Goal: Transaction & Acquisition: Book appointment/travel/reservation

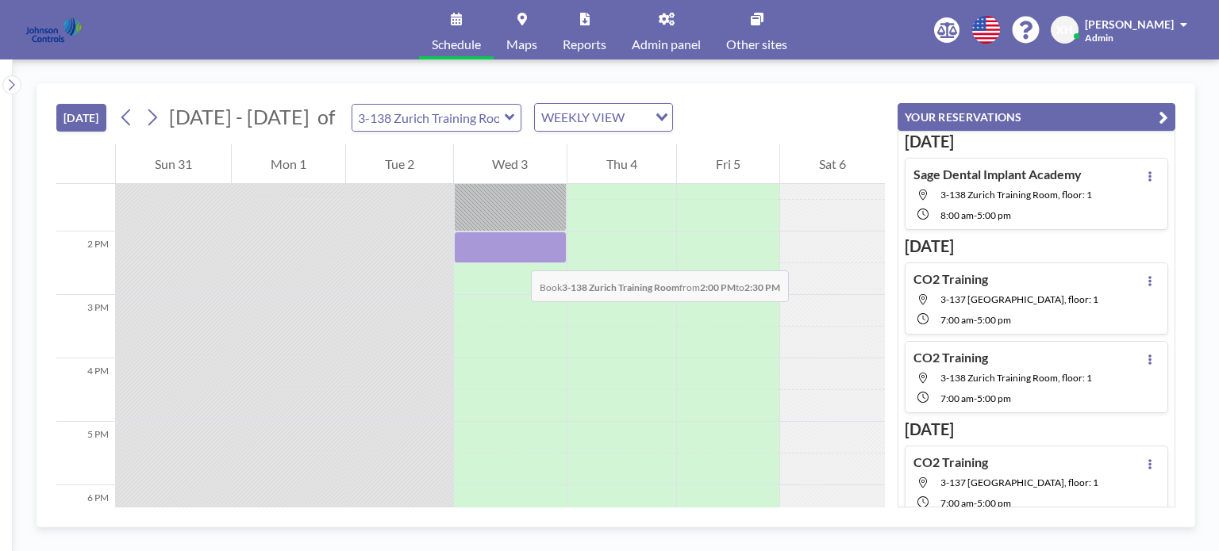
click at [515, 255] on div at bounding box center [510, 248] width 113 height 32
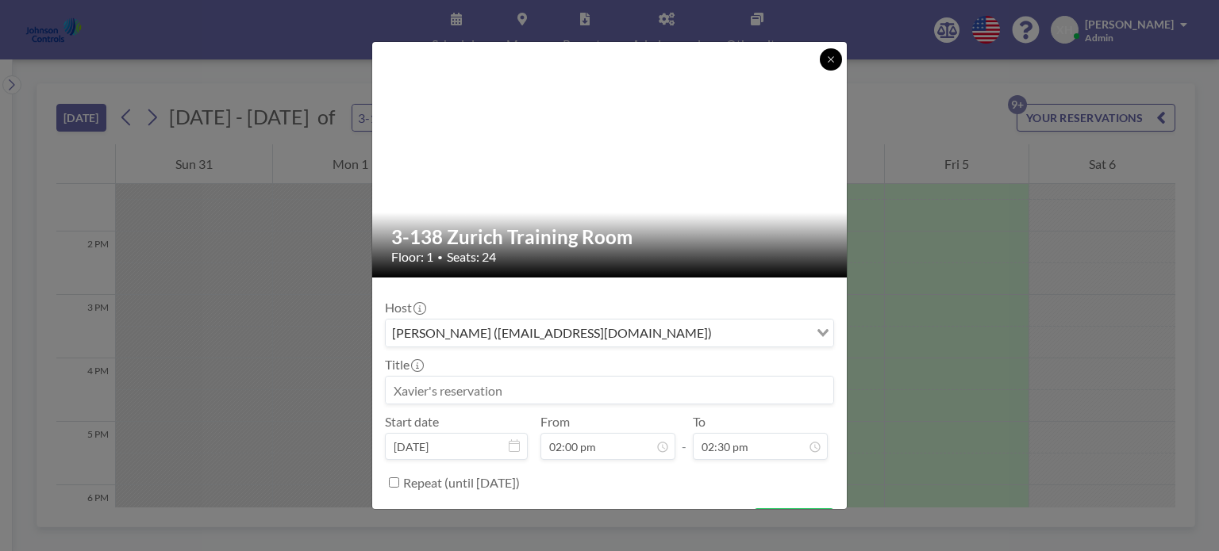
click at [833, 63] on icon at bounding box center [831, 60] width 10 height 10
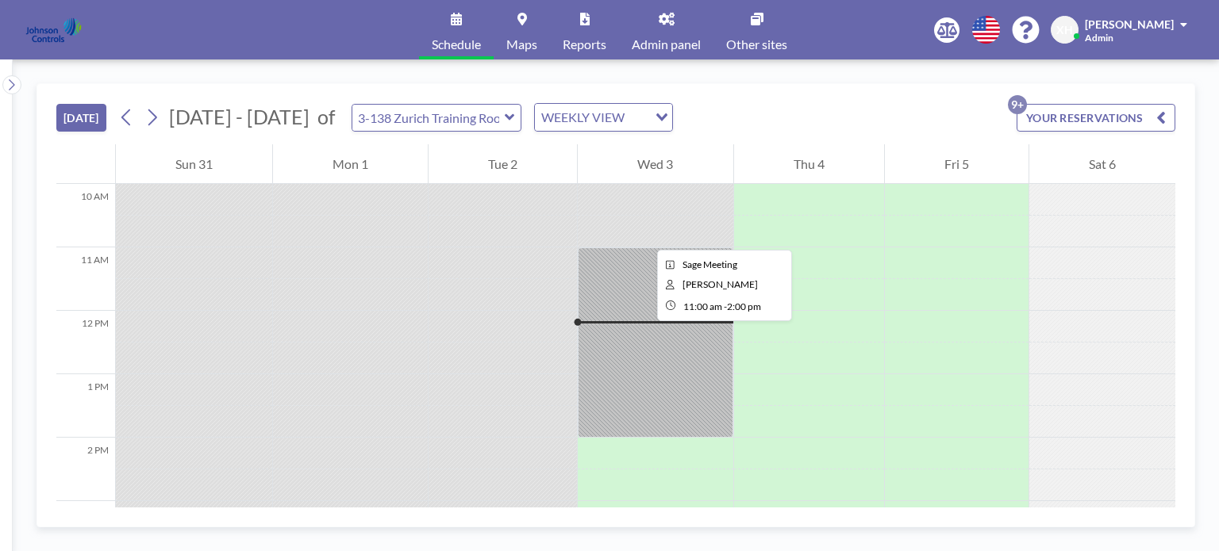
scroll to position [603, 0]
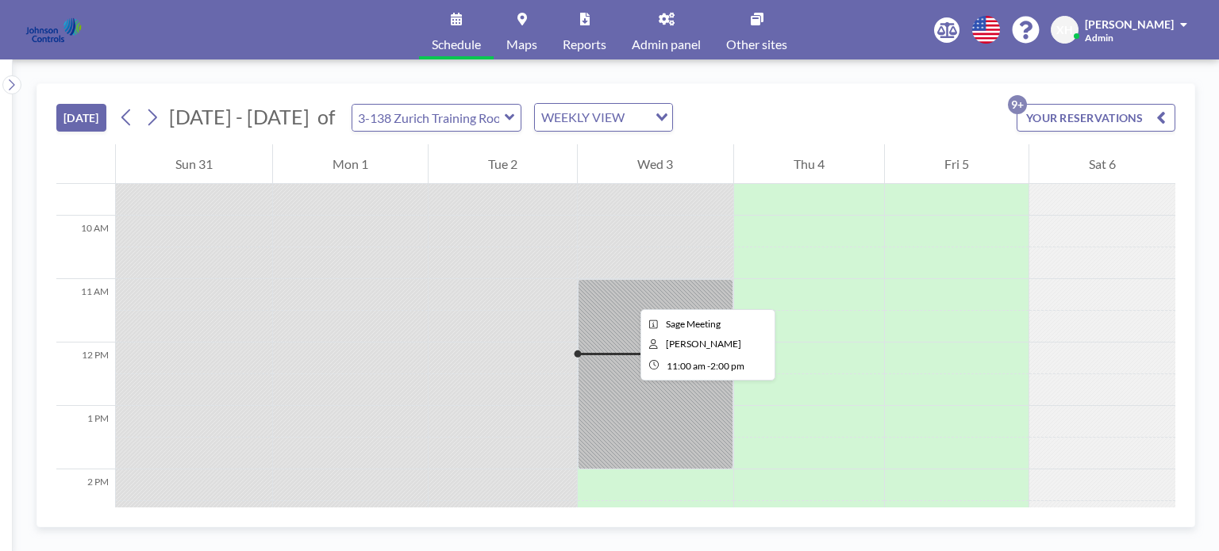
click at [628, 295] on div at bounding box center [655, 374] width 155 height 190
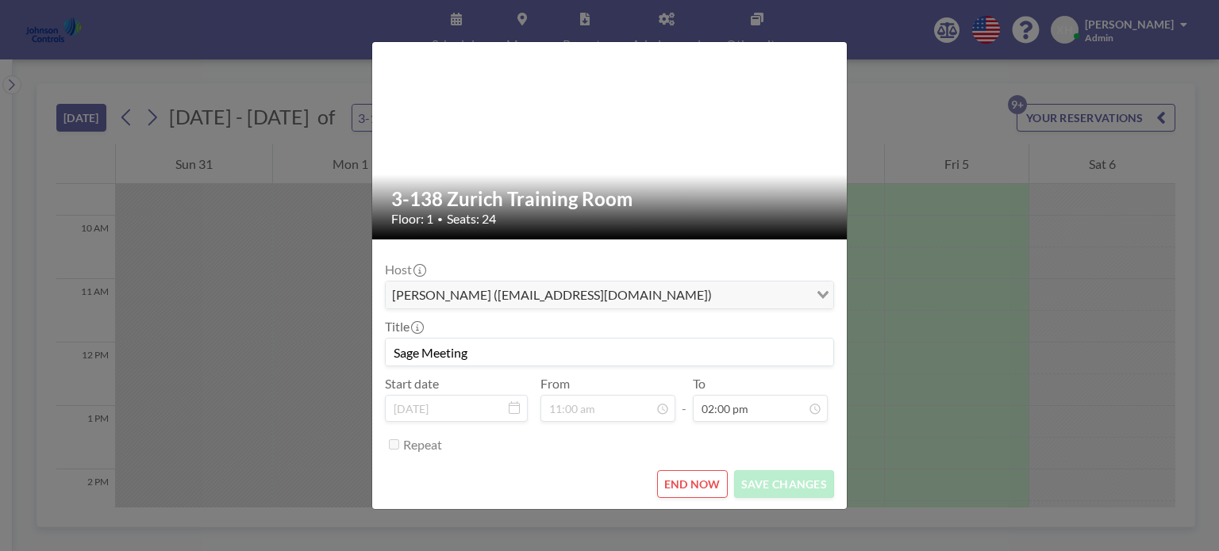
scroll to position [452, 0]
click at [927, 117] on div "3-138 Zurich Training Room Floor: 1 • Seats: 24 Host Noreen Neilson (nneilson@m…" at bounding box center [609, 275] width 1219 height 551
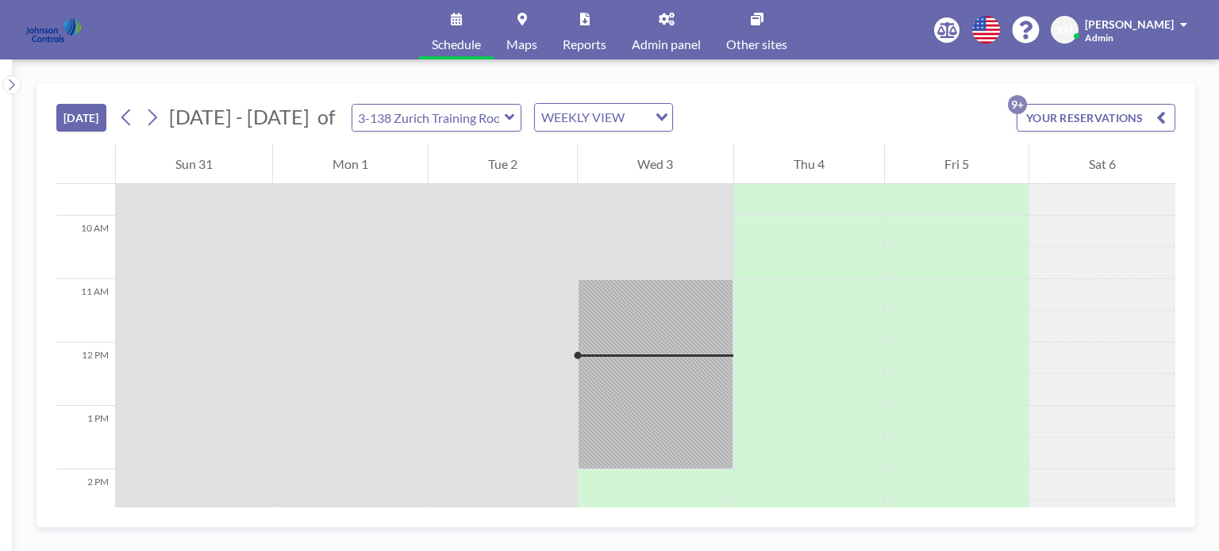
click at [1162, 118] on icon "button" at bounding box center [1161, 117] width 10 height 19
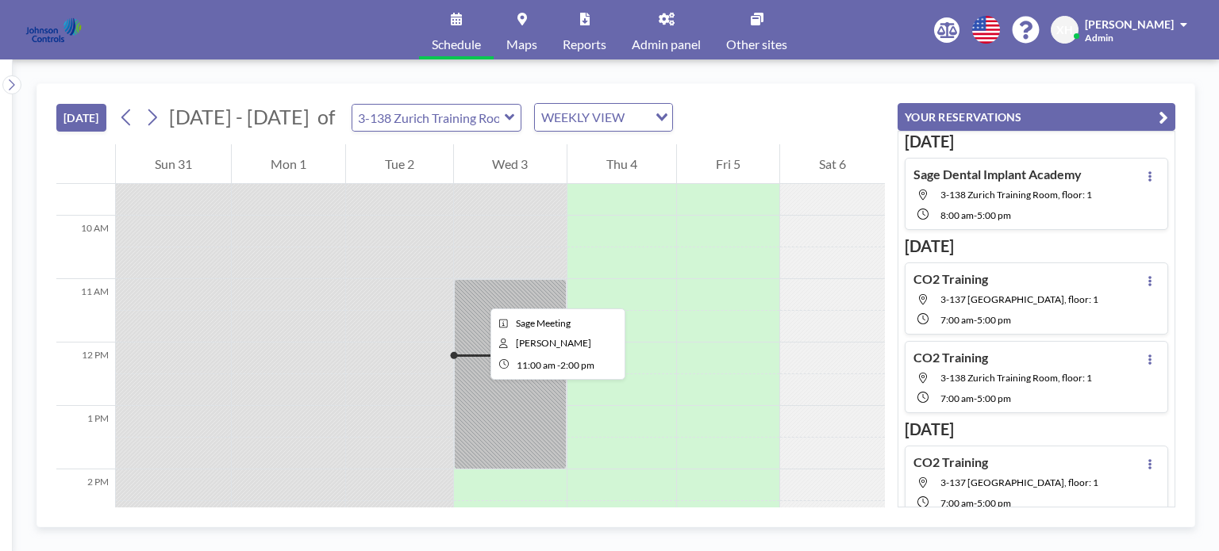
click at [478, 294] on div at bounding box center [510, 374] width 113 height 190
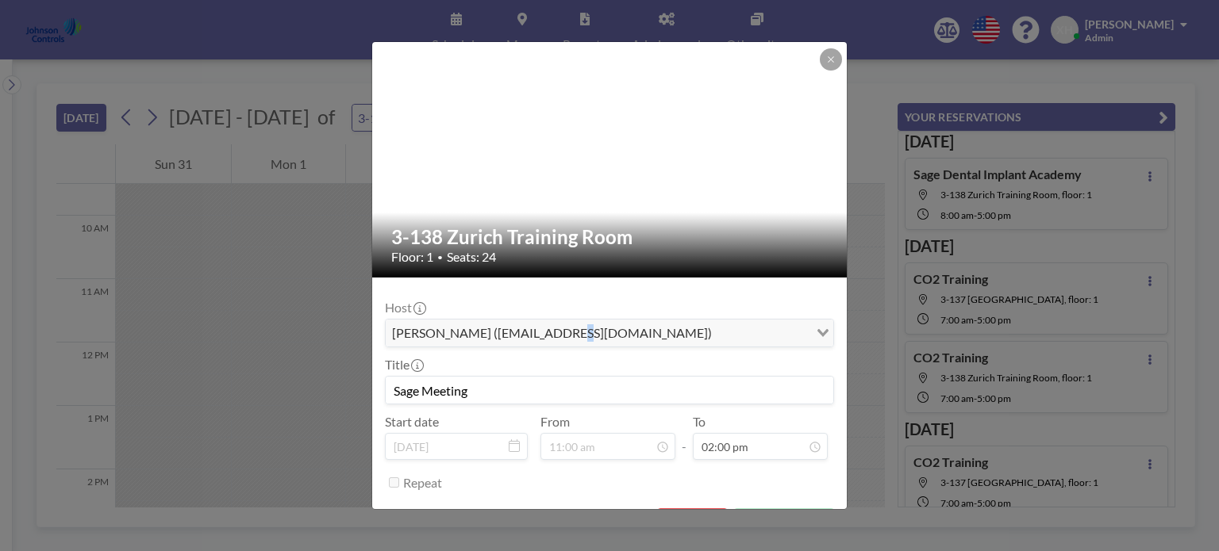
click at [478, 294] on div "Host Noreen Neilson (nneilson@mysagedental.com) Loading... Title Sage Meeting S…" at bounding box center [609, 392] width 449 height 205
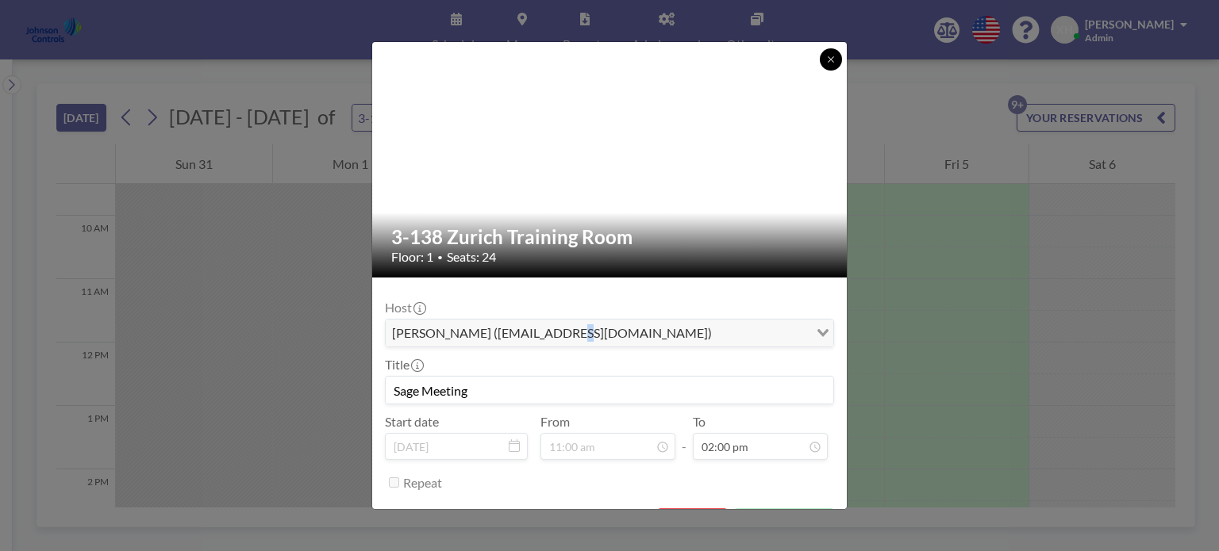
click at [832, 63] on icon at bounding box center [831, 60] width 10 height 10
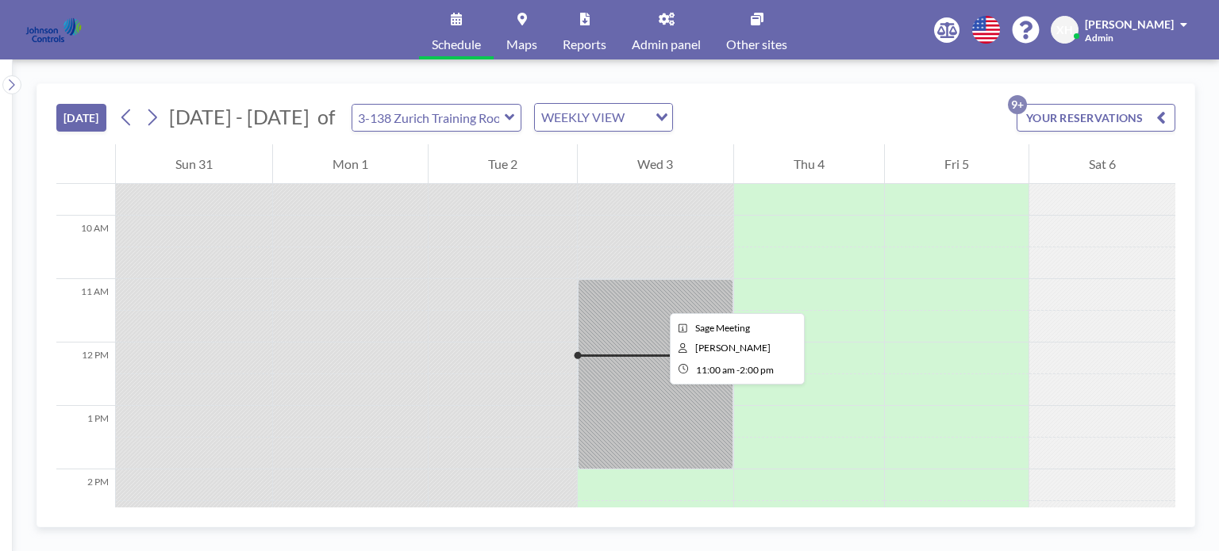
drag, startPoint x: 657, startPoint y: 299, endPoint x: 1152, endPoint y: 110, distance: 529.9
click at [1152, 110] on button "YOUR RESERVATIONS 9+" at bounding box center [1095, 118] width 159 height 28
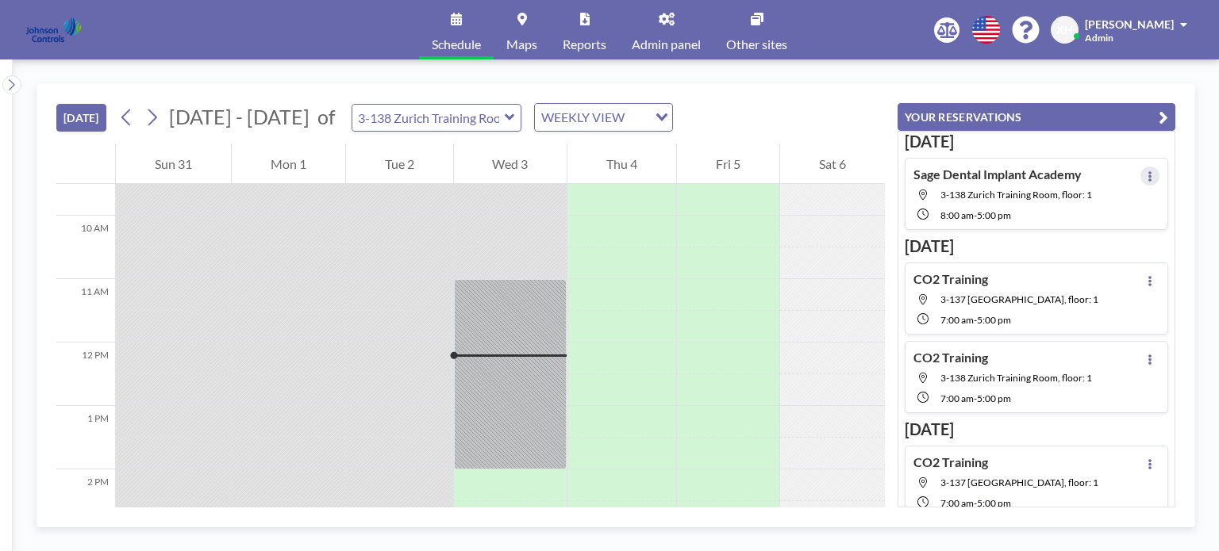
click at [1147, 174] on button at bounding box center [1149, 176] width 19 height 19
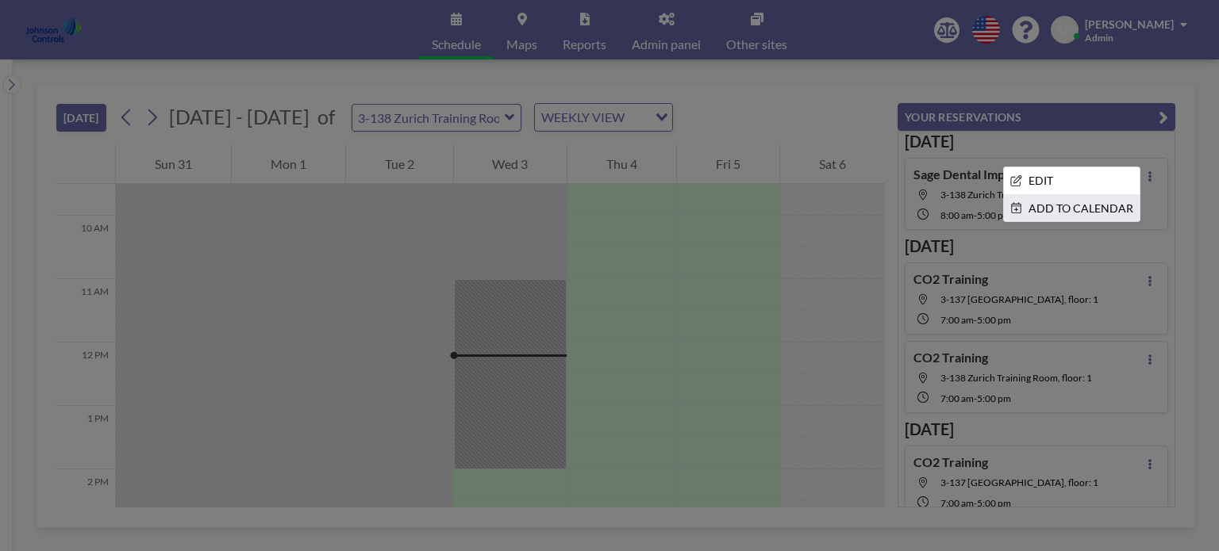
click at [1083, 205] on li "ADD TO CALENDAR" at bounding box center [1072, 208] width 136 height 27
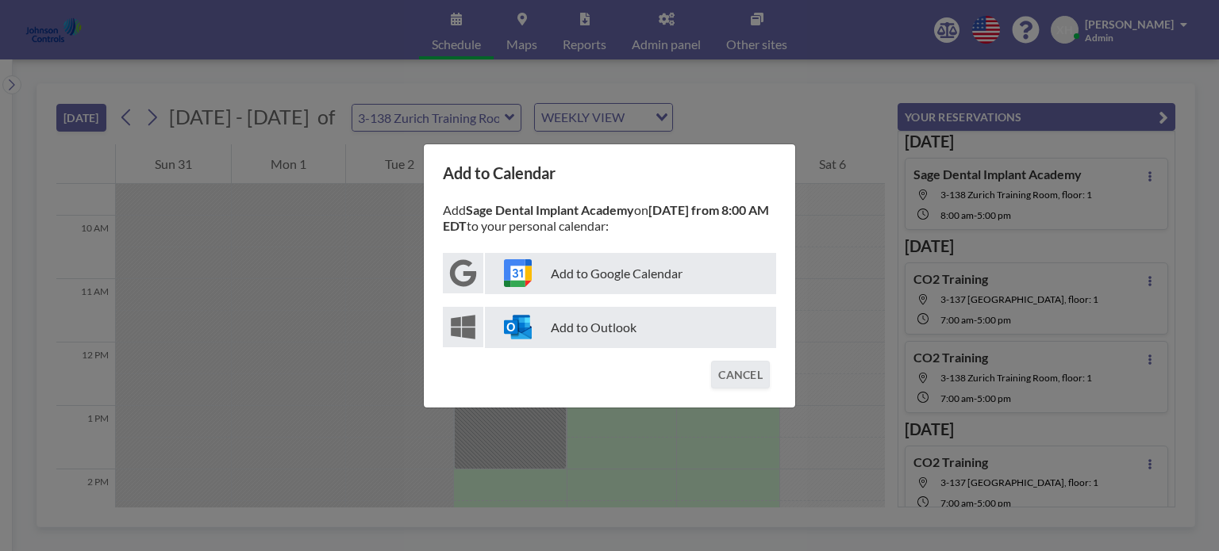
click at [569, 339] on p "Add to Outlook" at bounding box center [630, 327] width 291 height 41
click at [345, 205] on div "Add to Calendar Add Sage Dental Implant Academy on September 19 from 8:00 AM ED…" at bounding box center [609, 275] width 1219 height 551
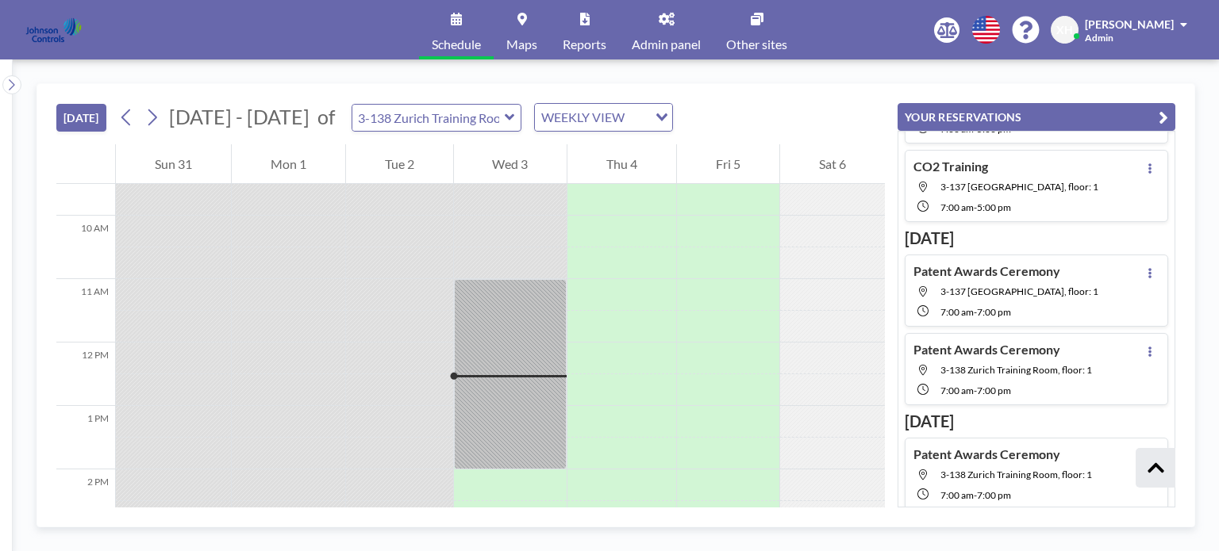
scroll to position [375, 0]
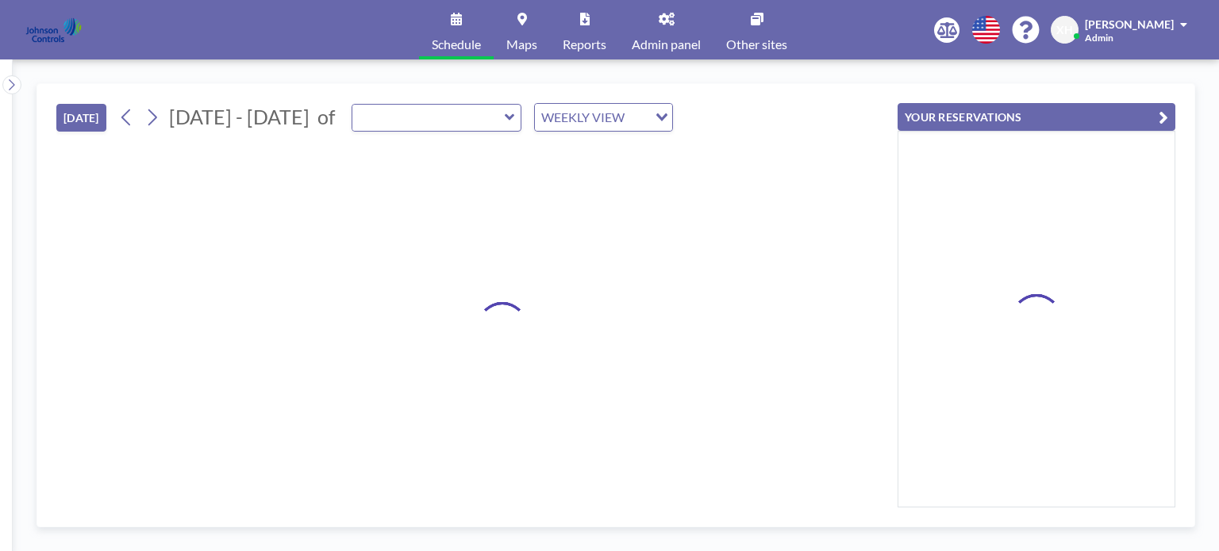
type input "3-138 Zurich Training Room"
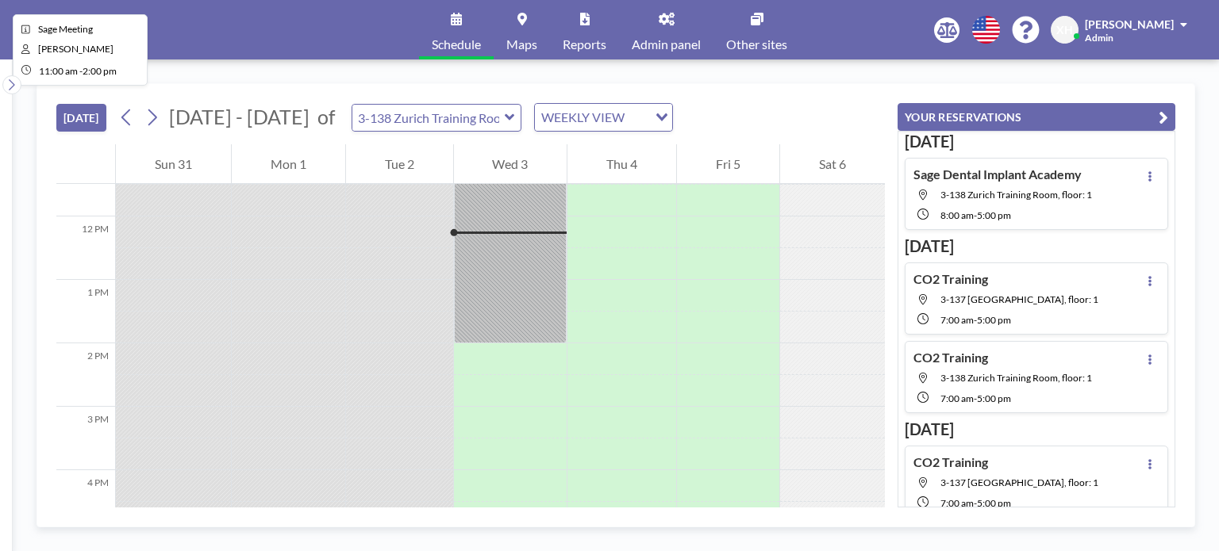
scroll to position [730, 0]
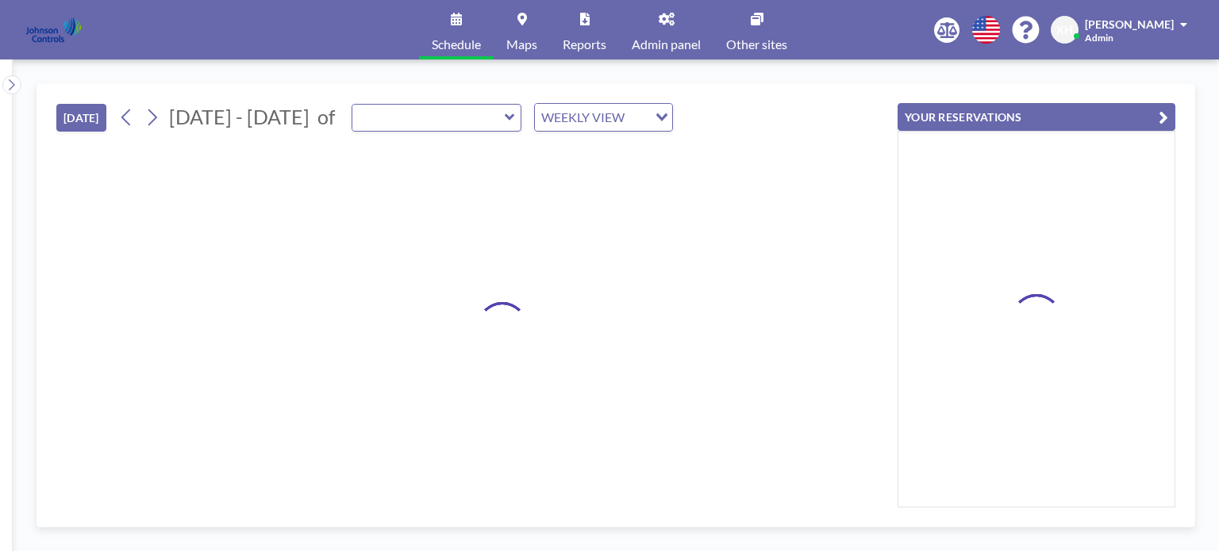
type input "3-138 Zurich Training Room"
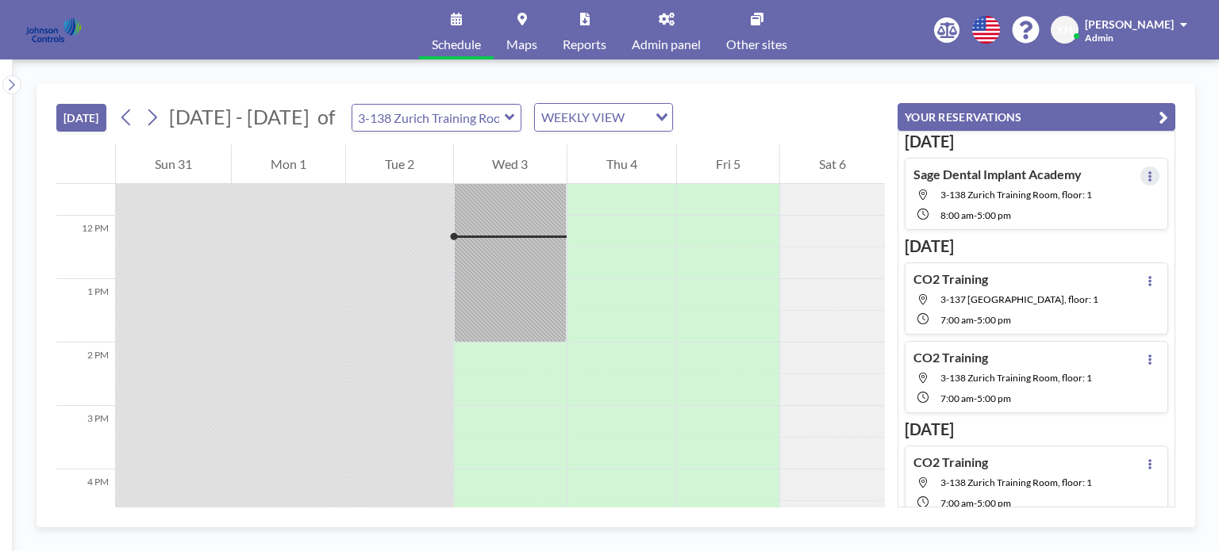
click at [1146, 177] on icon at bounding box center [1149, 176] width 6 height 10
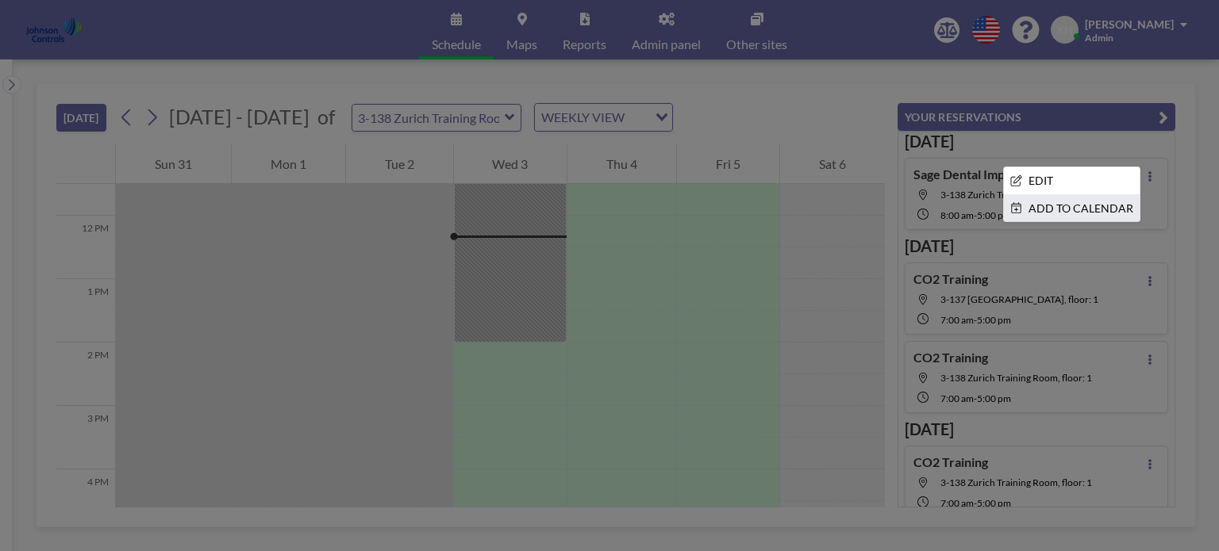
click at [1104, 212] on li "ADD TO CALENDAR" at bounding box center [1072, 208] width 136 height 27
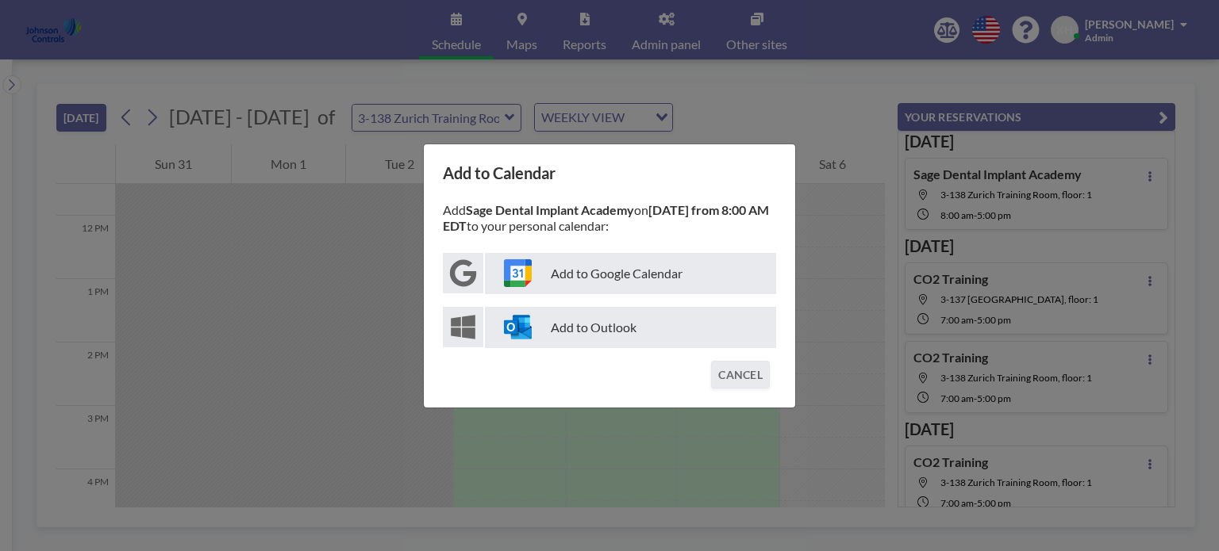
click at [667, 319] on p "Add to Outlook" at bounding box center [630, 327] width 291 height 41
click at [767, 369] on button "CANCEL" at bounding box center [740, 375] width 59 height 28
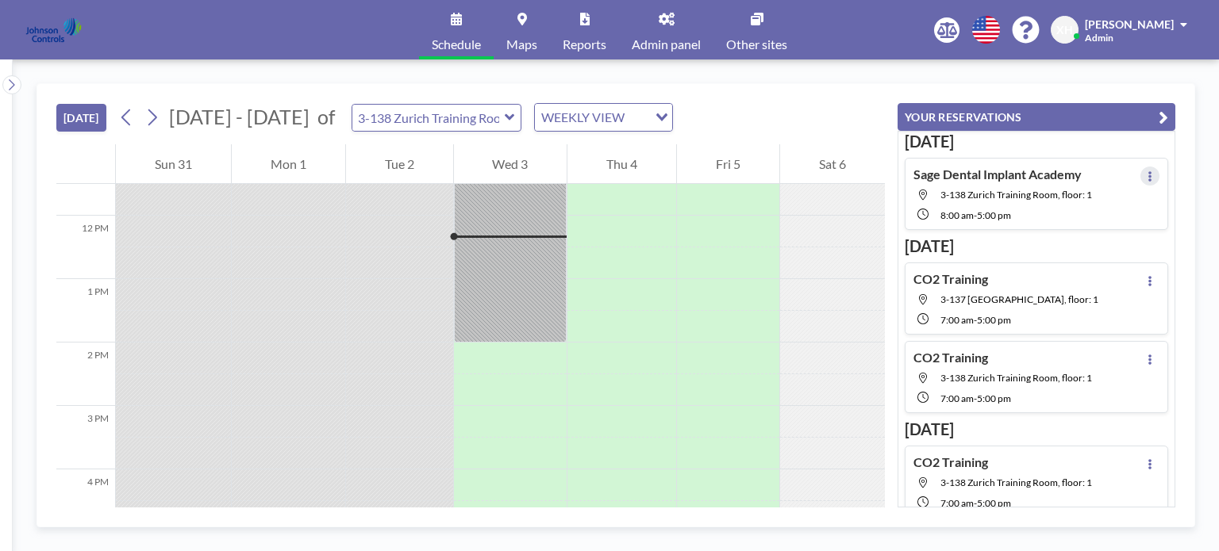
click at [1146, 179] on icon at bounding box center [1149, 176] width 6 height 10
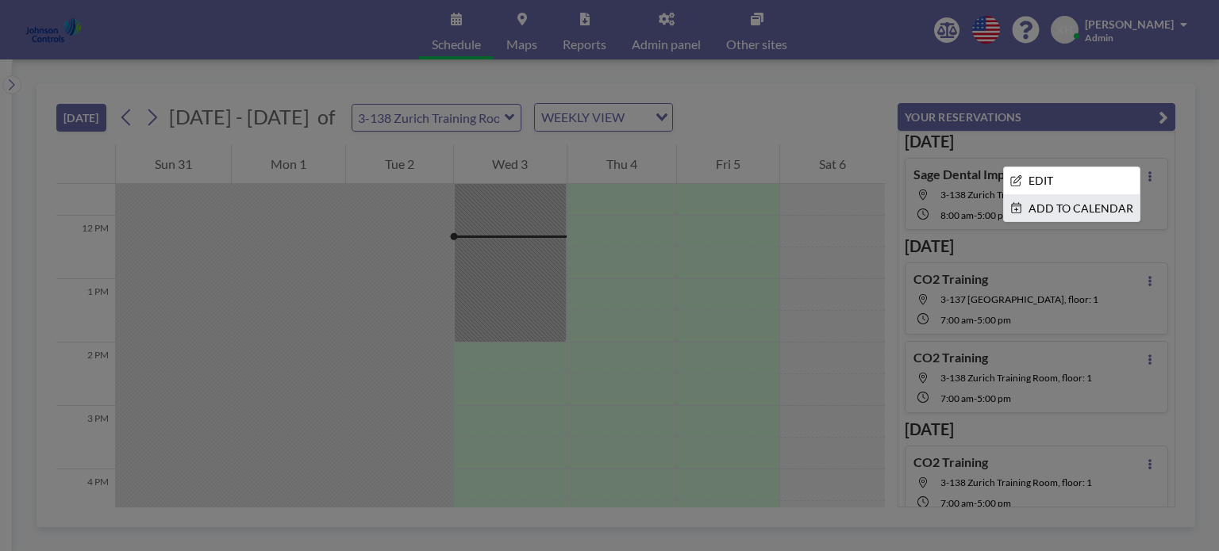
click at [1071, 211] on li "ADD TO CALENDAR" at bounding box center [1072, 208] width 136 height 27
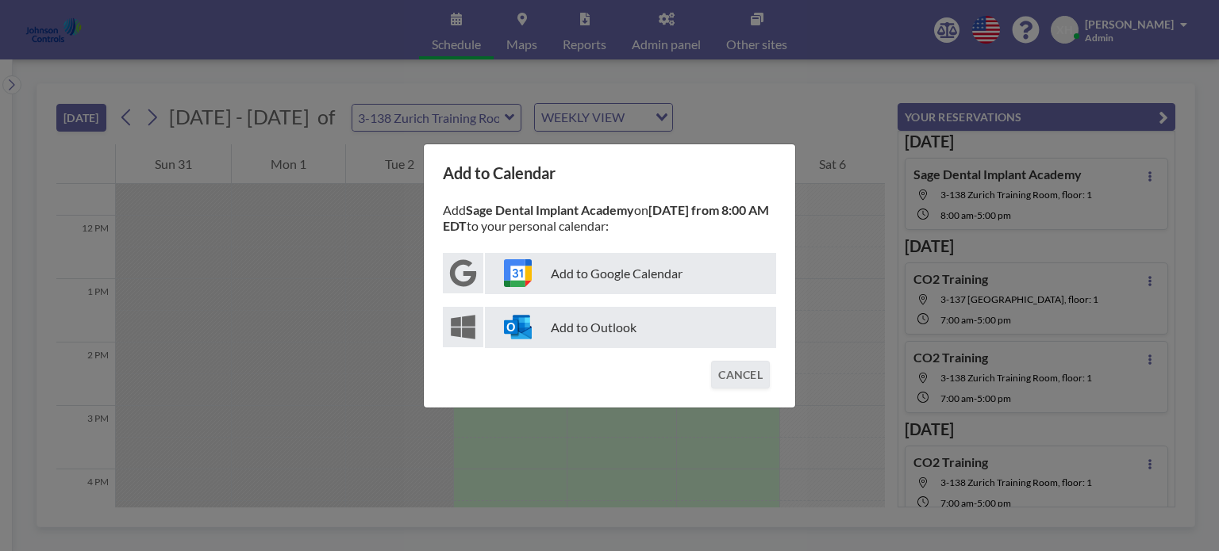
click at [625, 342] on p "Add to Outlook" at bounding box center [630, 327] width 291 height 41
click at [737, 90] on div "Add to Calendar Add Sage Dental Implant Academy on [DATE] from 8:00 AM EDT to y…" at bounding box center [609, 275] width 1219 height 551
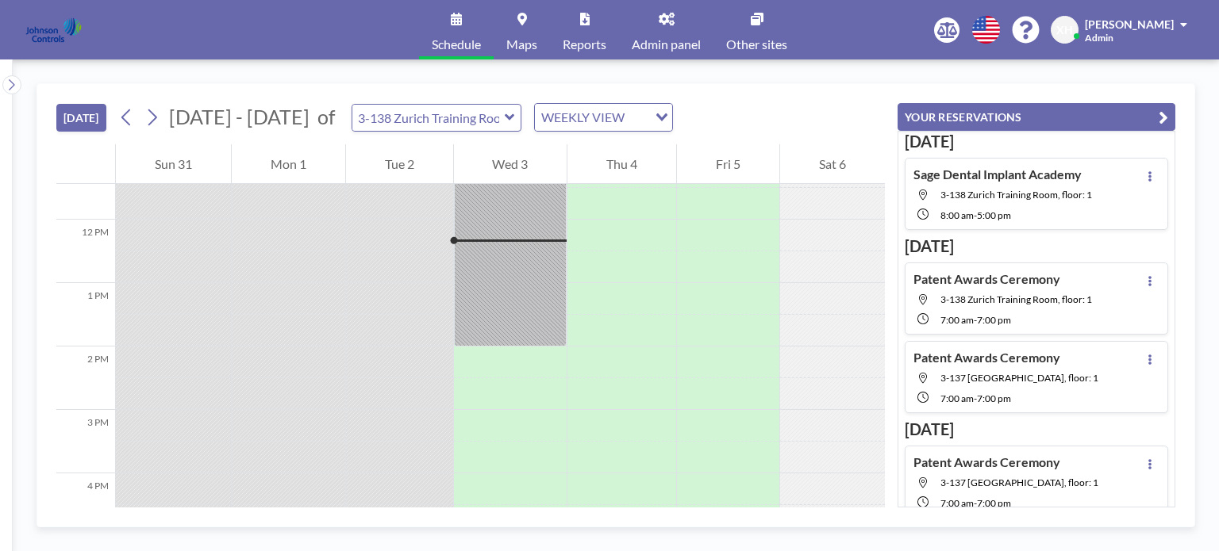
scroll to position [730, 0]
click at [1155, 109] on button "YOUR RESERVATIONS" at bounding box center [1036, 117] width 278 height 28
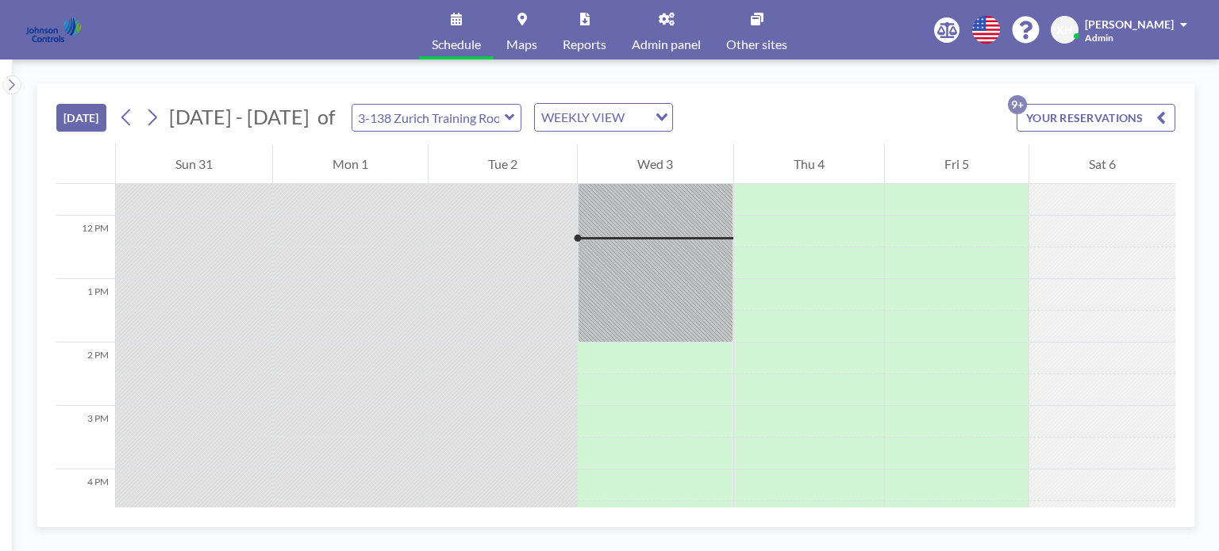
click at [1160, 125] on icon "button" at bounding box center [1161, 117] width 10 height 19
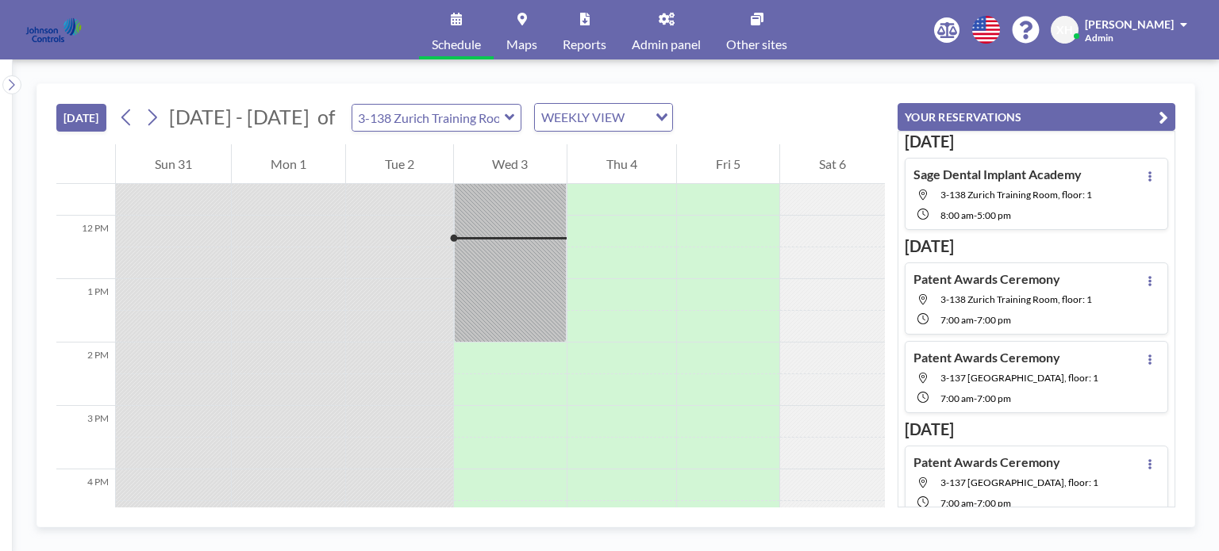
click at [1160, 125] on icon "button" at bounding box center [1163, 117] width 10 height 19
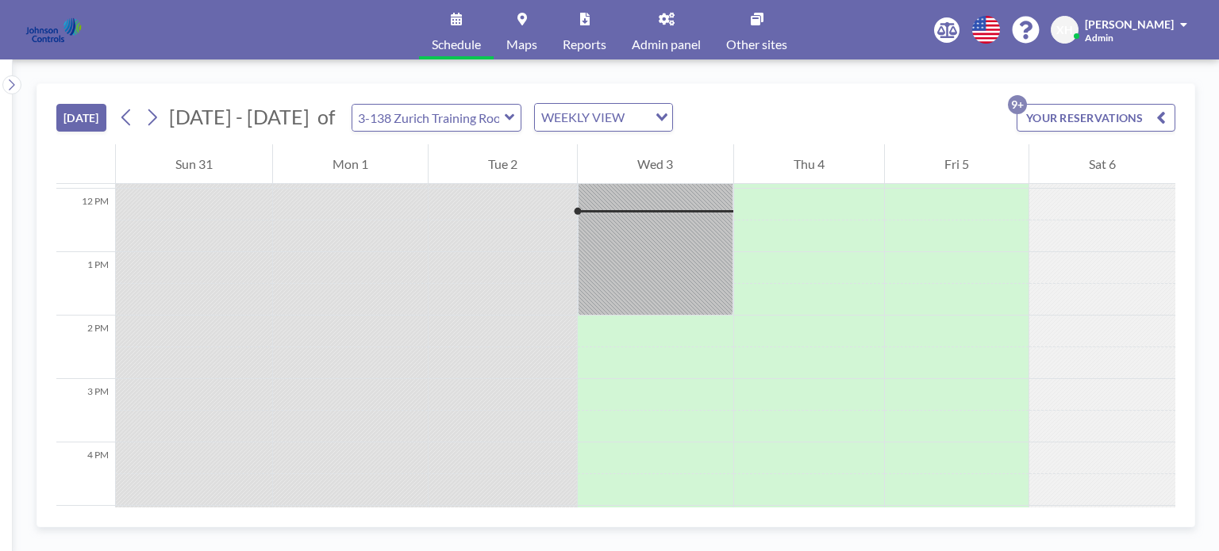
scroll to position [755, 0]
click at [455, 24] on icon at bounding box center [456, 19] width 11 height 13
click at [454, 20] on icon at bounding box center [456, 19] width 11 height 13
click at [505, 121] on icon at bounding box center [510, 117] width 10 height 16
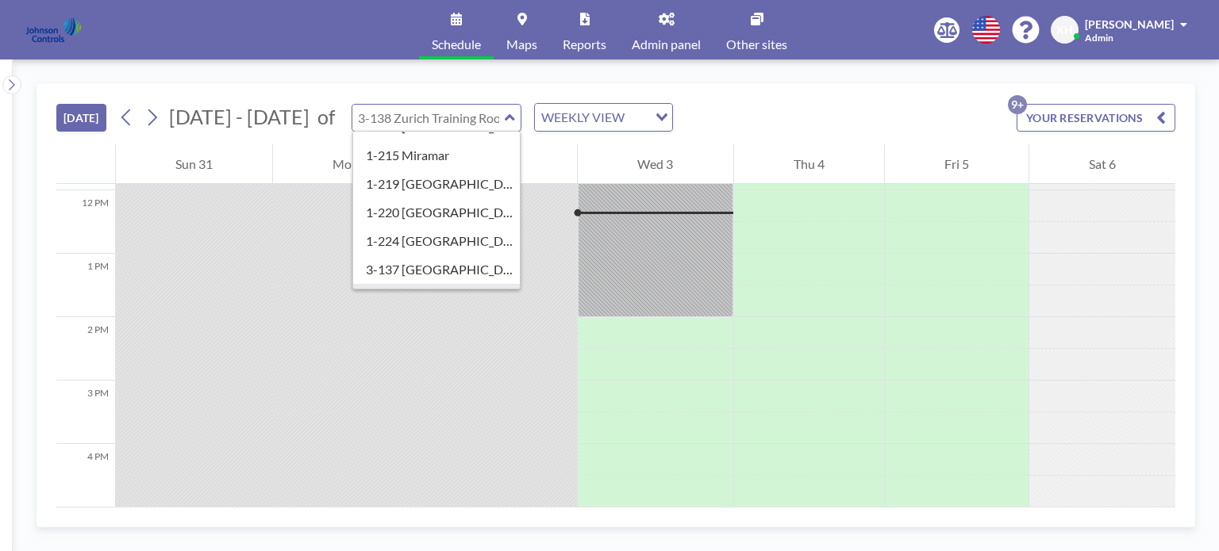
scroll to position [76, 0]
click at [441, 38] on span "Schedule" at bounding box center [456, 44] width 49 height 13
click at [456, 21] on icon at bounding box center [456, 19] width 11 height 13
click at [421, 86] on div "TODAY Aug - Sep 2025 of Ungrouped 1-112 Executive Boardroom 1-214 Boca Raton 1-…" at bounding box center [615, 114] width 1119 height 60
click at [80, 113] on button "[DATE]" at bounding box center [81, 118] width 50 height 28
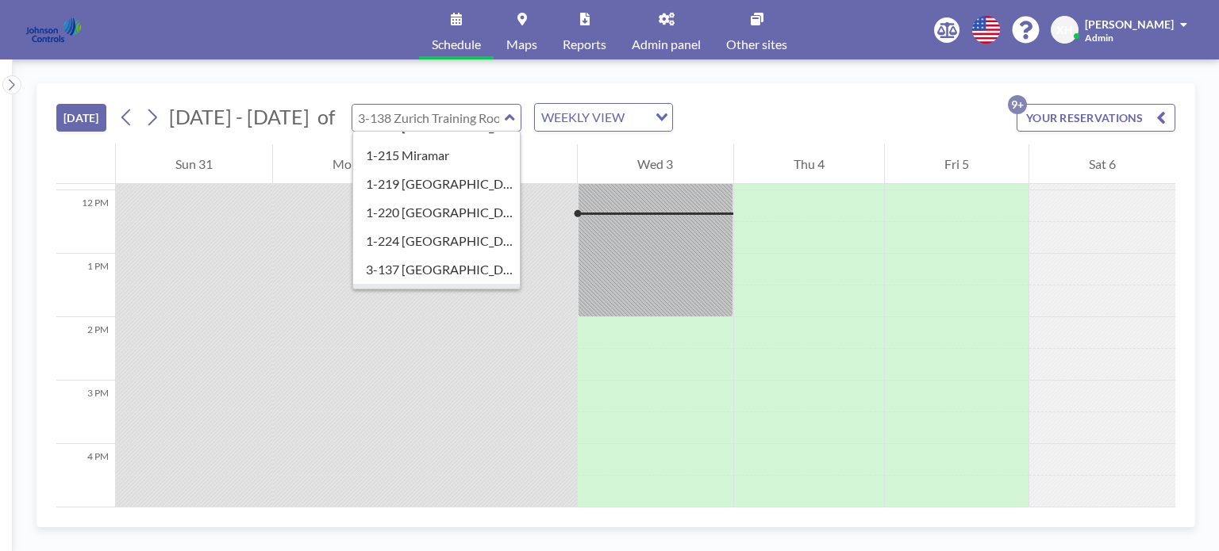
click at [755, 25] on icon at bounding box center [757, 19] width 13 height 13
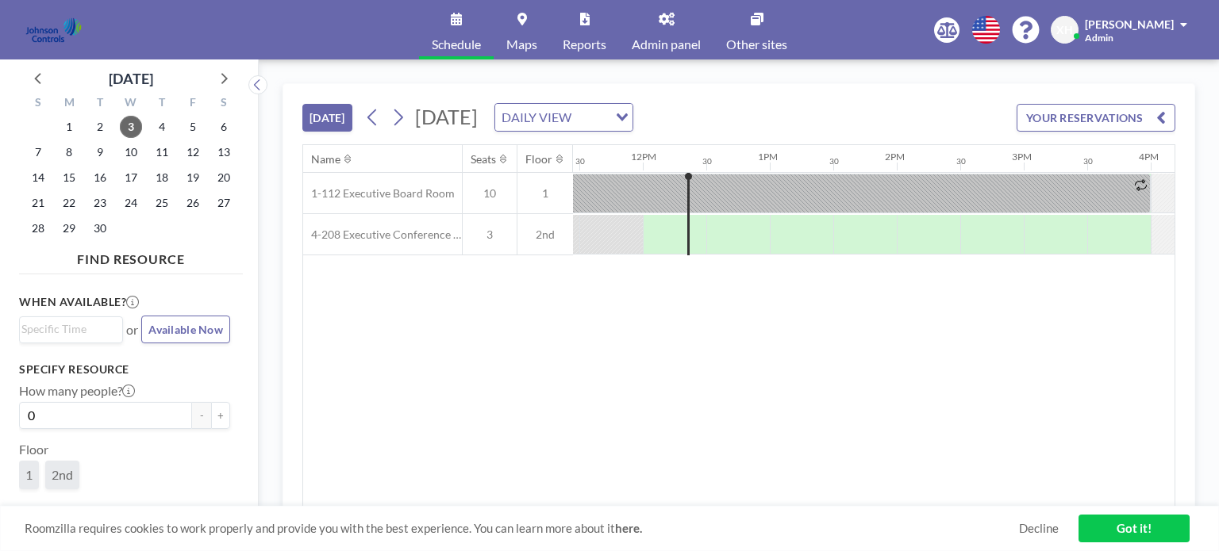
scroll to position [0, 1460]
click at [755, 30] on link "Other sites" at bounding box center [756, 30] width 86 height 60
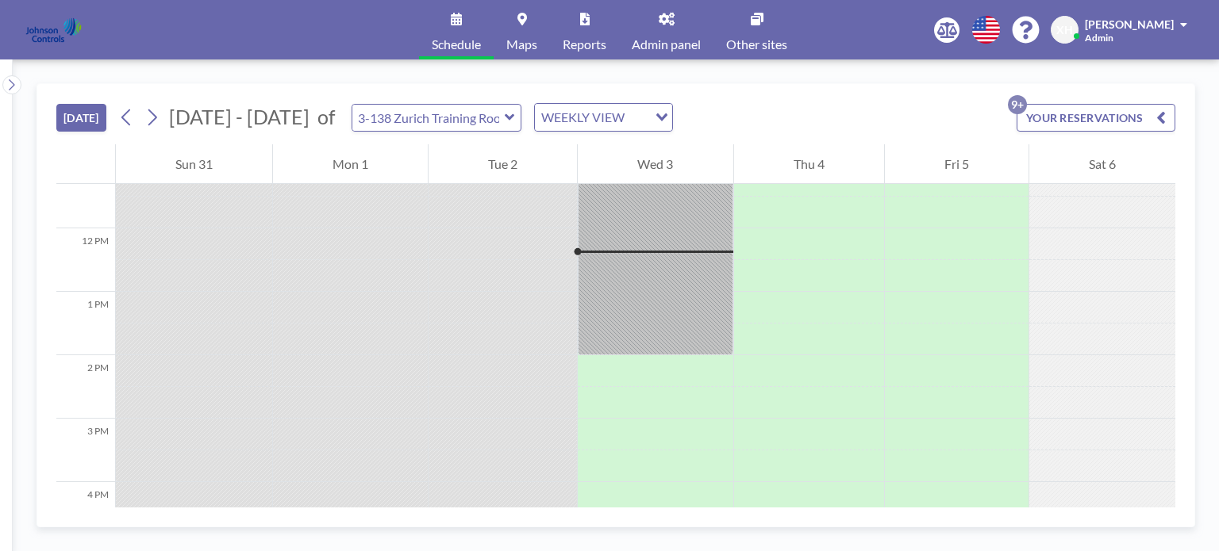
scroll to position [730, 0]
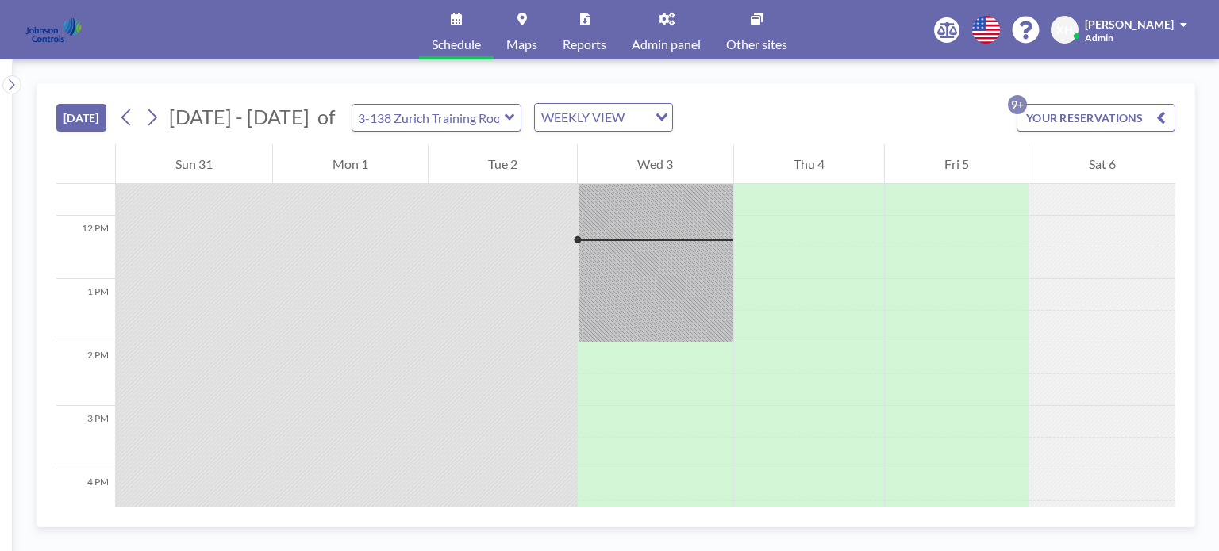
click at [1157, 119] on icon "button" at bounding box center [1161, 117] width 10 height 19
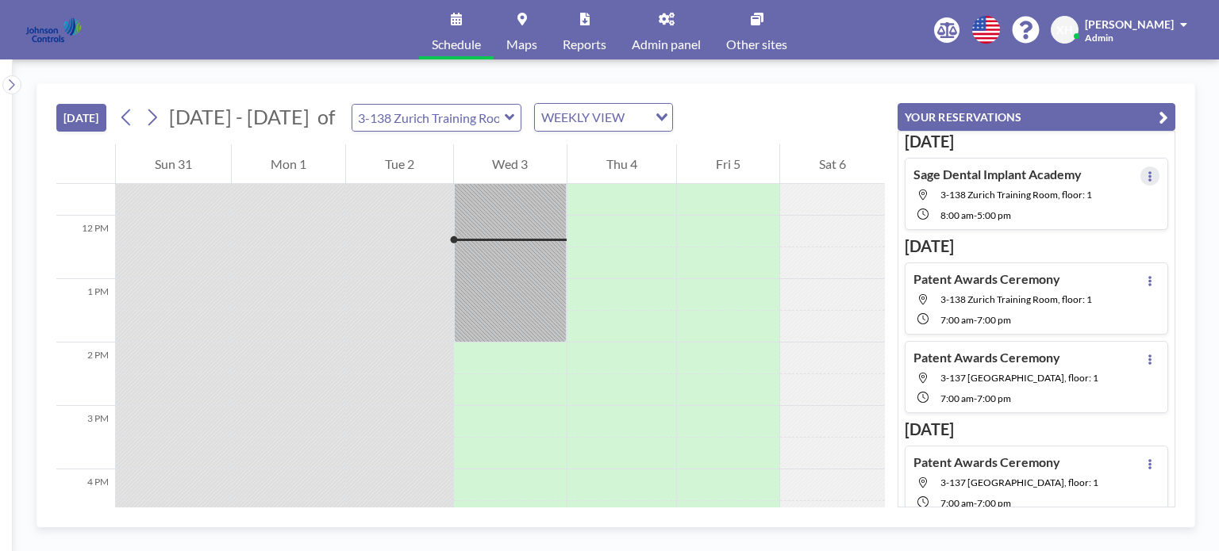
click at [1146, 177] on icon at bounding box center [1149, 176] width 6 height 10
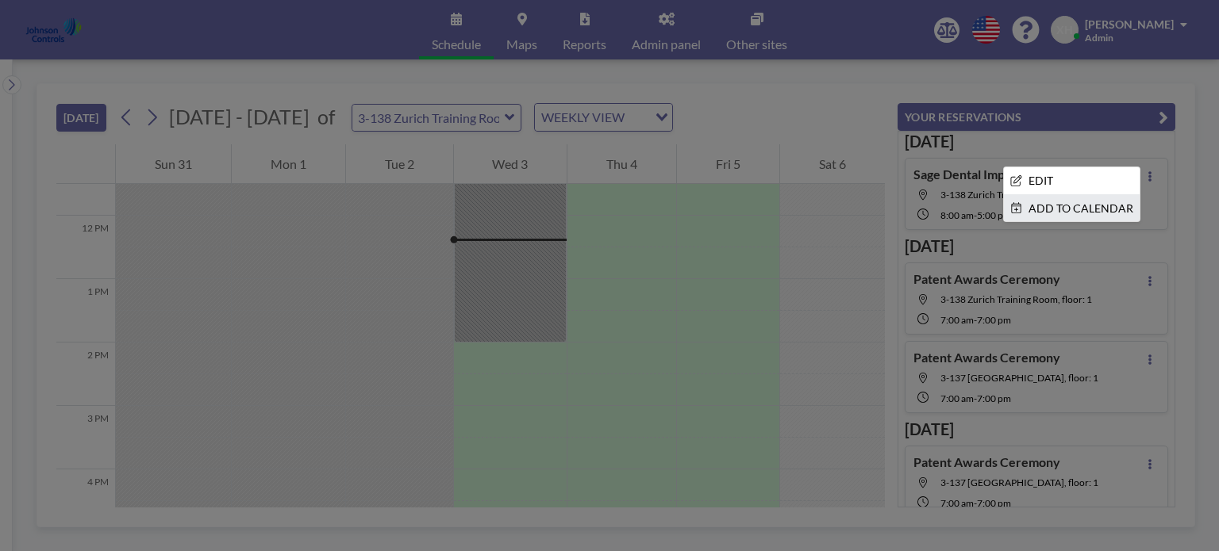
click at [1046, 212] on li "ADD TO CALENDAR" at bounding box center [1072, 208] width 136 height 27
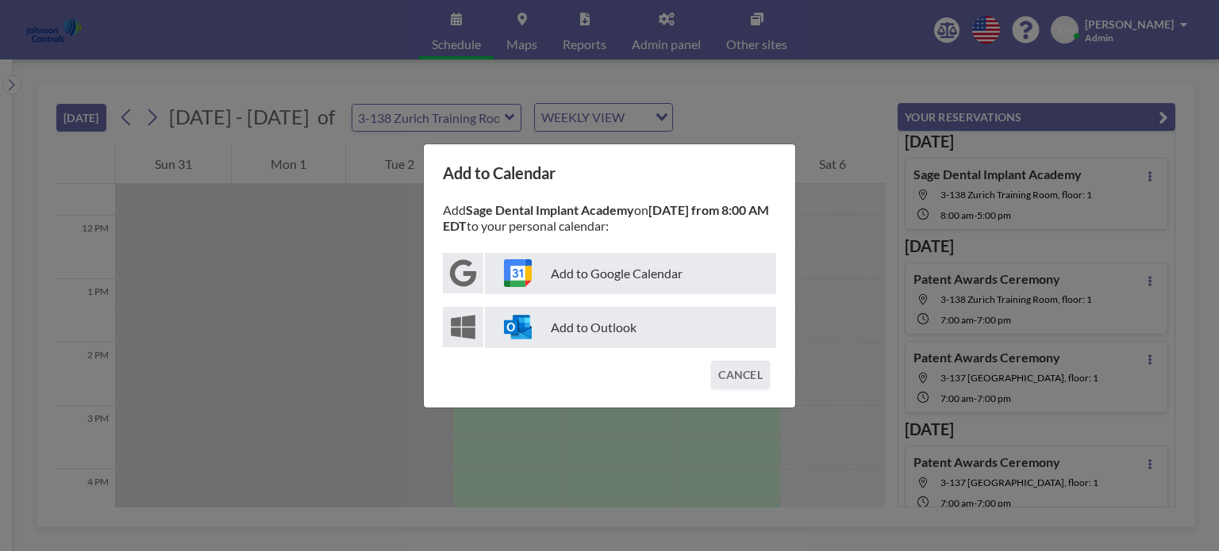
click at [597, 331] on p "Add to Outlook" at bounding box center [630, 327] width 291 height 41
click at [767, 71] on div "Add to Calendar Add Sage Dental Implant Academy on [DATE] from 8:00 AM EDT to y…" at bounding box center [609, 275] width 1219 height 551
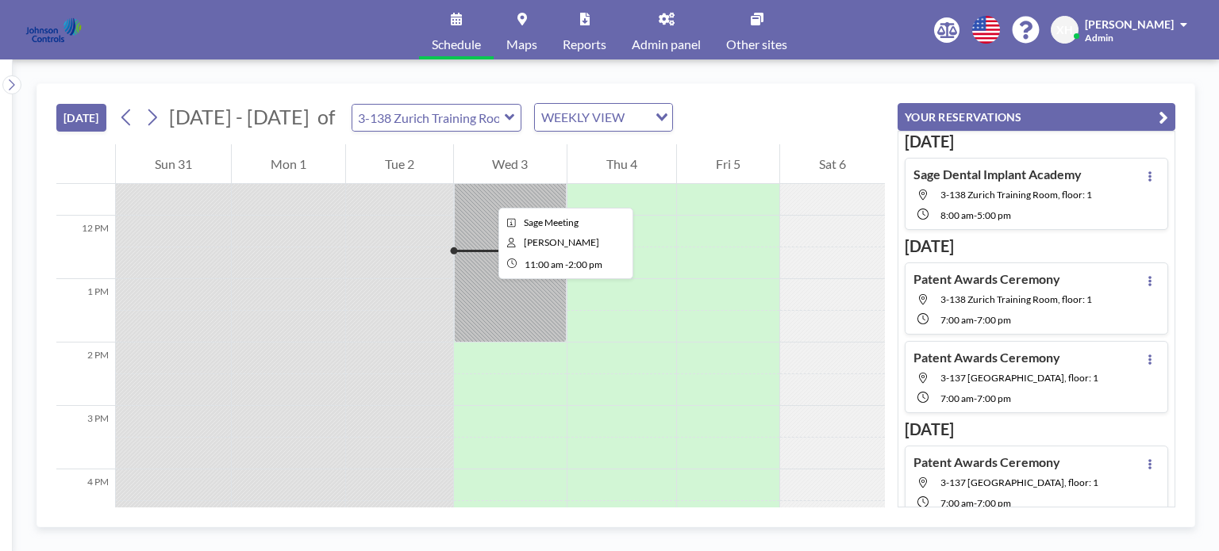
click at [486, 194] on div at bounding box center [510, 247] width 113 height 190
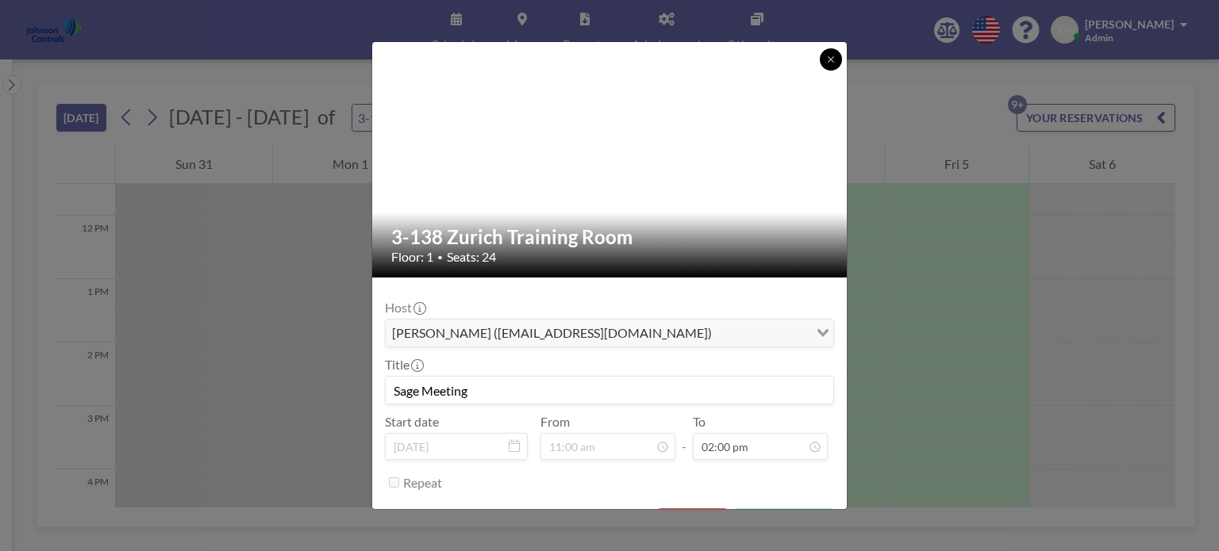
click at [829, 58] on icon at bounding box center [831, 59] width 6 height 6
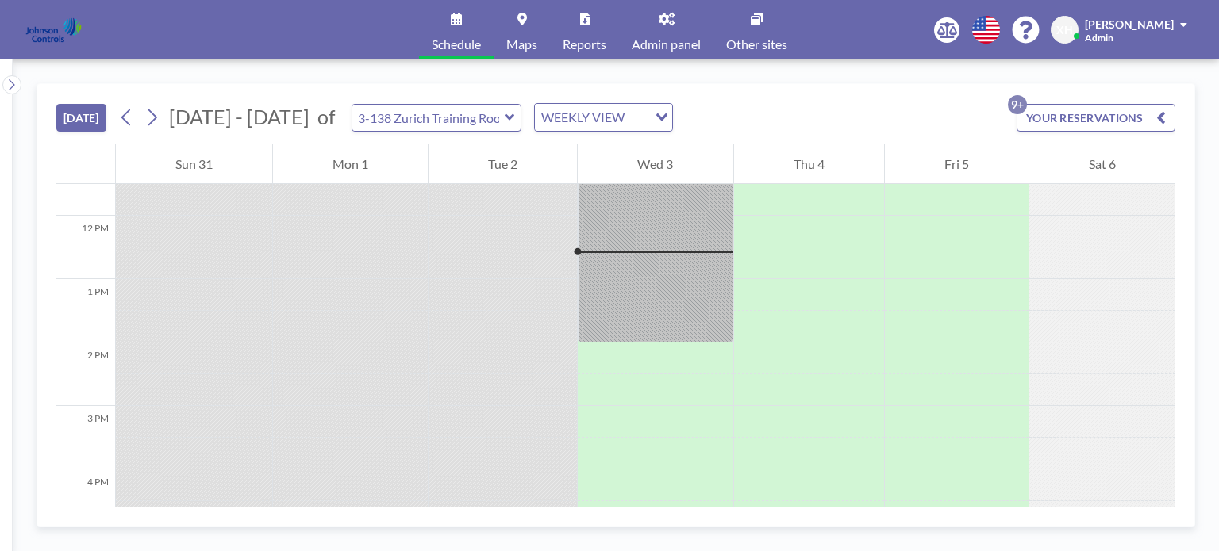
click at [94, 115] on button "[DATE]" at bounding box center [81, 118] width 50 height 28
click at [579, 117] on div "WEEKLY VIEW" at bounding box center [594, 116] width 119 height 24
click at [578, 140] on li "DAILY VIEW" at bounding box center [592, 144] width 136 height 23
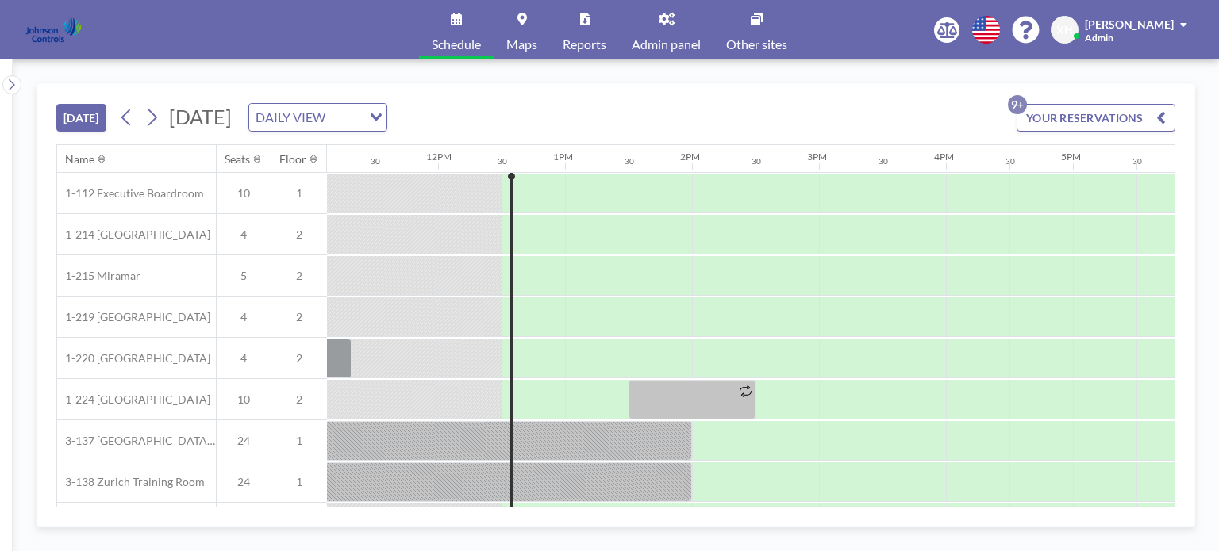
scroll to position [0, 1411]
click at [157, 118] on icon at bounding box center [152, 117] width 9 height 17
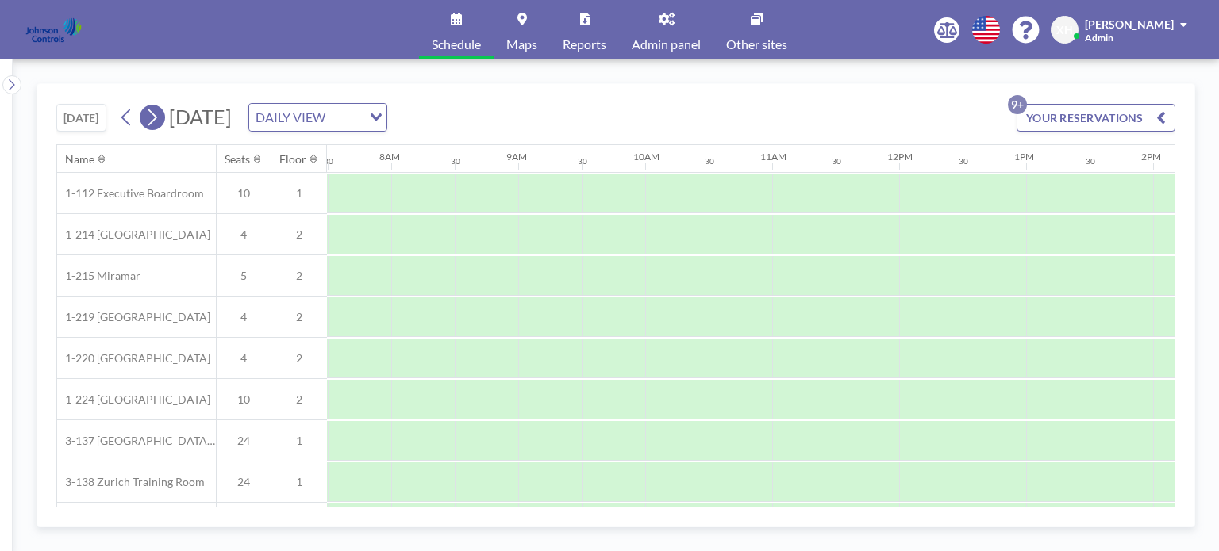
scroll to position [0, 952]
click at [157, 118] on icon at bounding box center [152, 117] width 9 height 17
click at [149, 117] on icon at bounding box center [151, 118] width 15 height 24
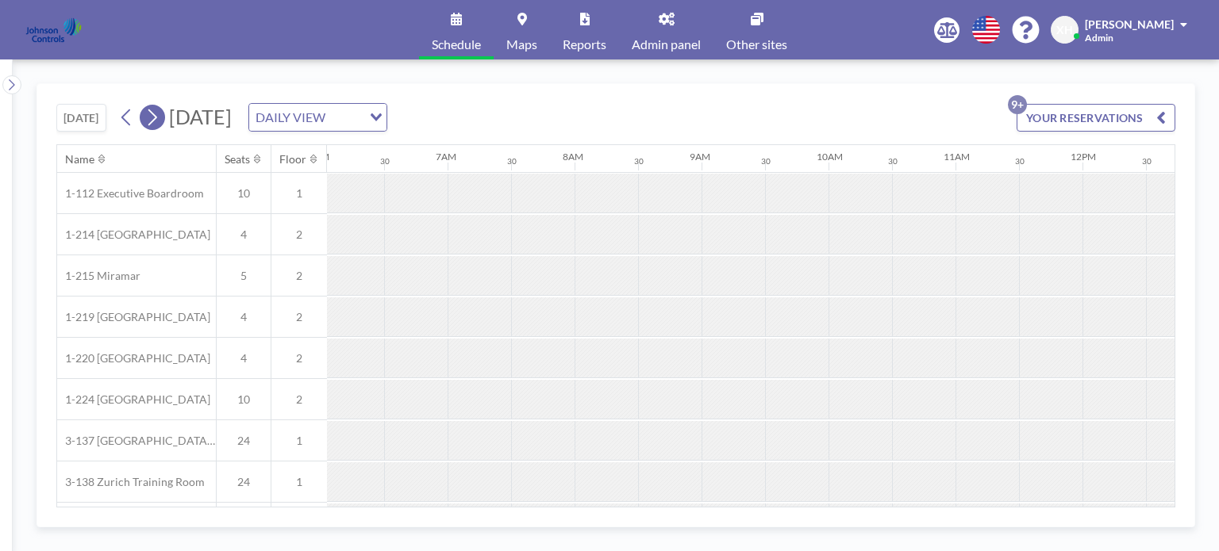
scroll to position [0, 937]
click at [149, 117] on icon at bounding box center [151, 118] width 15 height 24
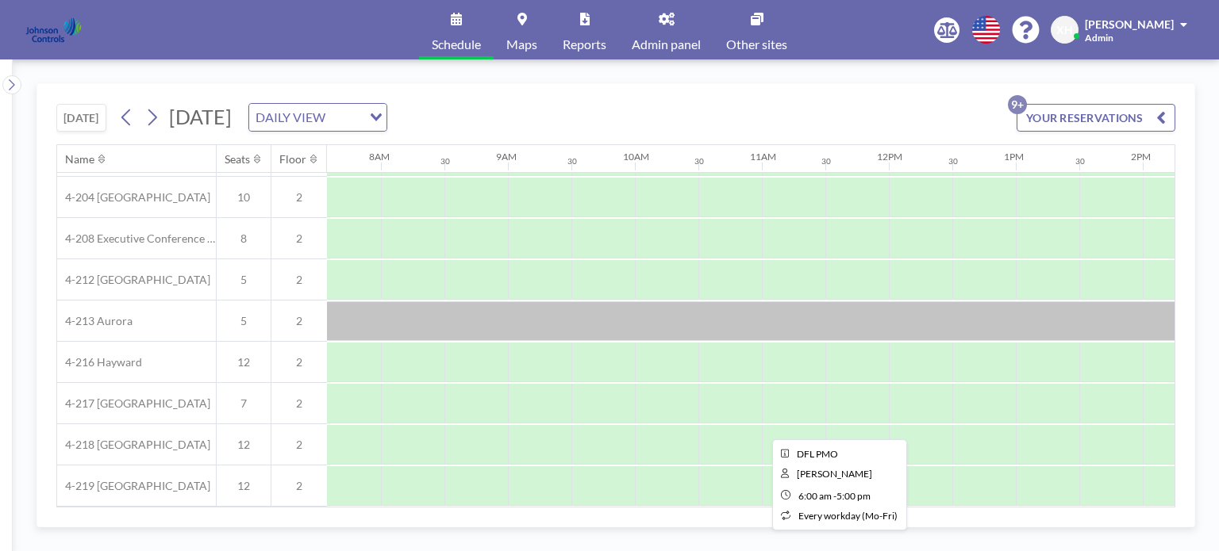
scroll to position [456, 963]
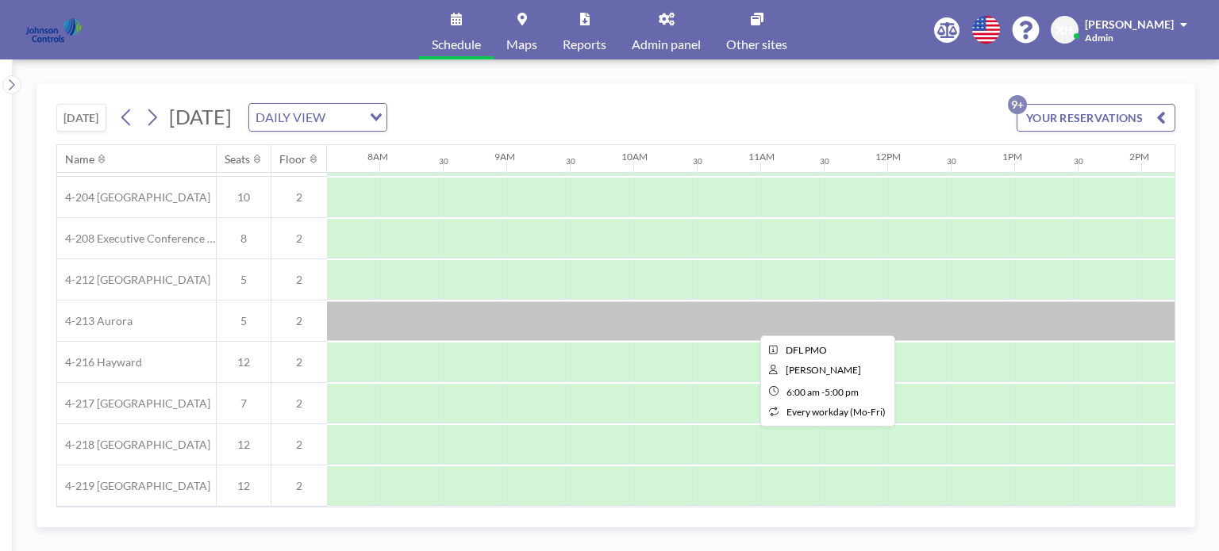
click at [375, 309] on div at bounding box center [823, 321] width 1396 height 40
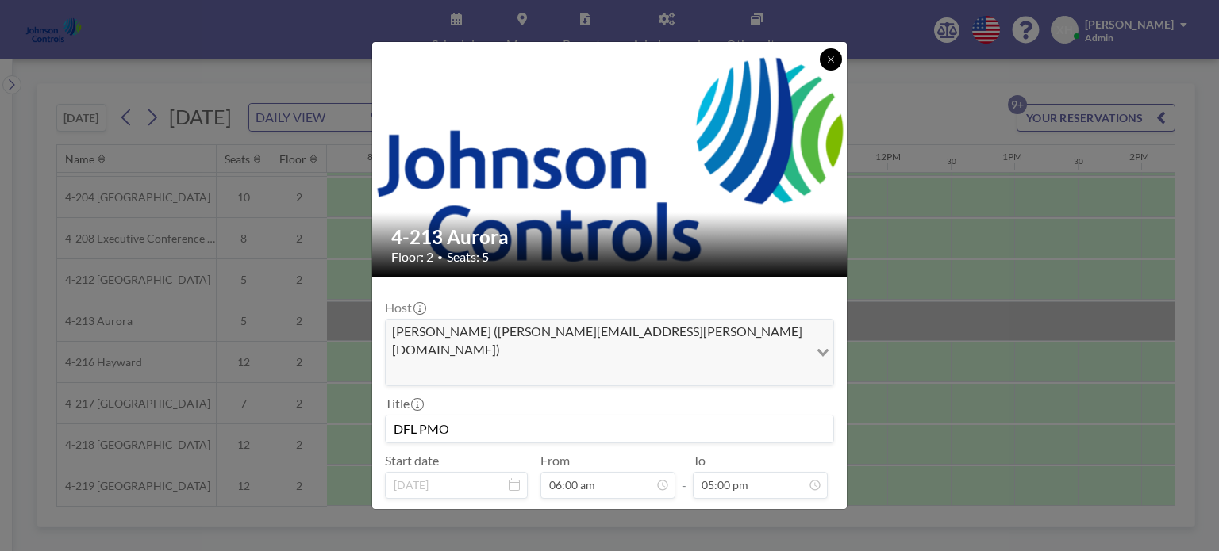
click at [828, 63] on icon at bounding box center [831, 60] width 10 height 10
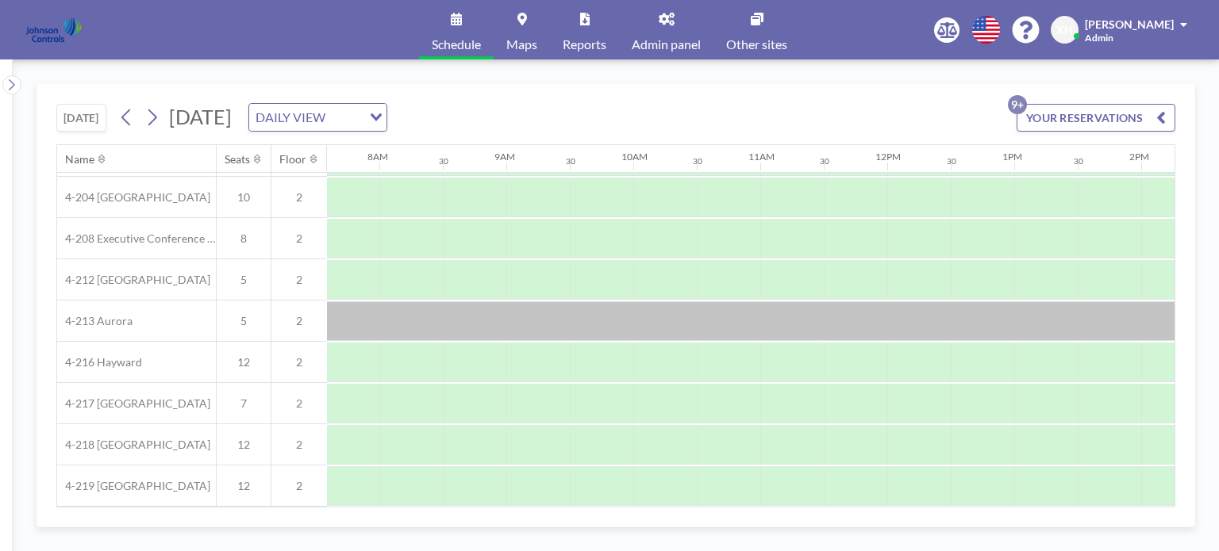
click at [520, 39] on span "Maps" at bounding box center [521, 44] width 31 height 13
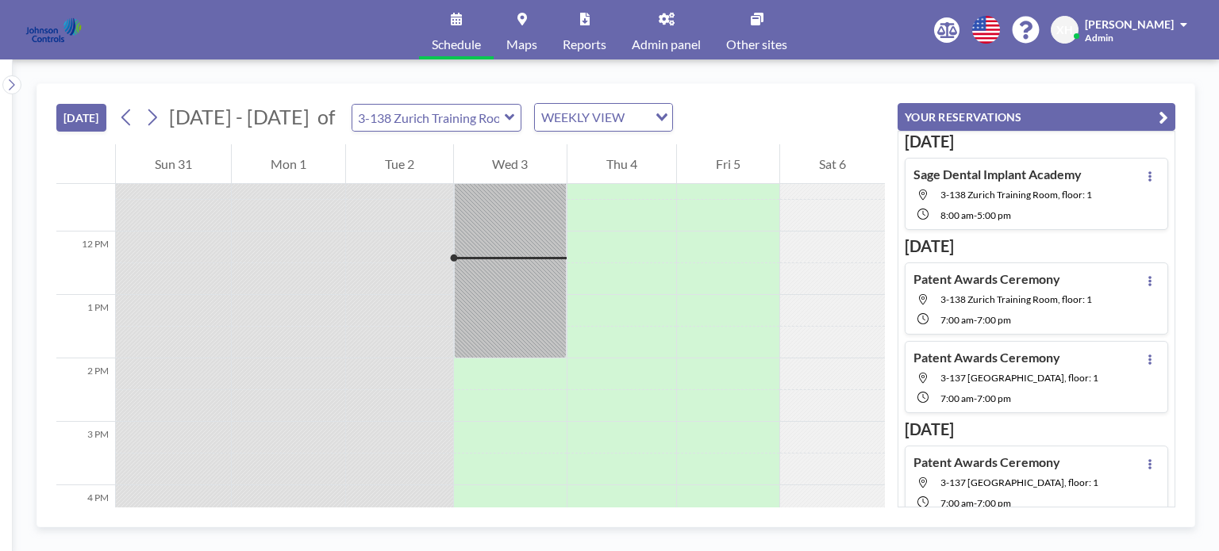
scroll to position [730, 0]
drag, startPoint x: 897, startPoint y: 2, endPoint x: 402, endPoint y: 29, distance: 495.0
click at [402, 29] on div "Schedule Maps Reports Admin panel Other sites English Polski 日本語 Española XH Xa…" at bounding box center [609, 30] width 1219 height 60
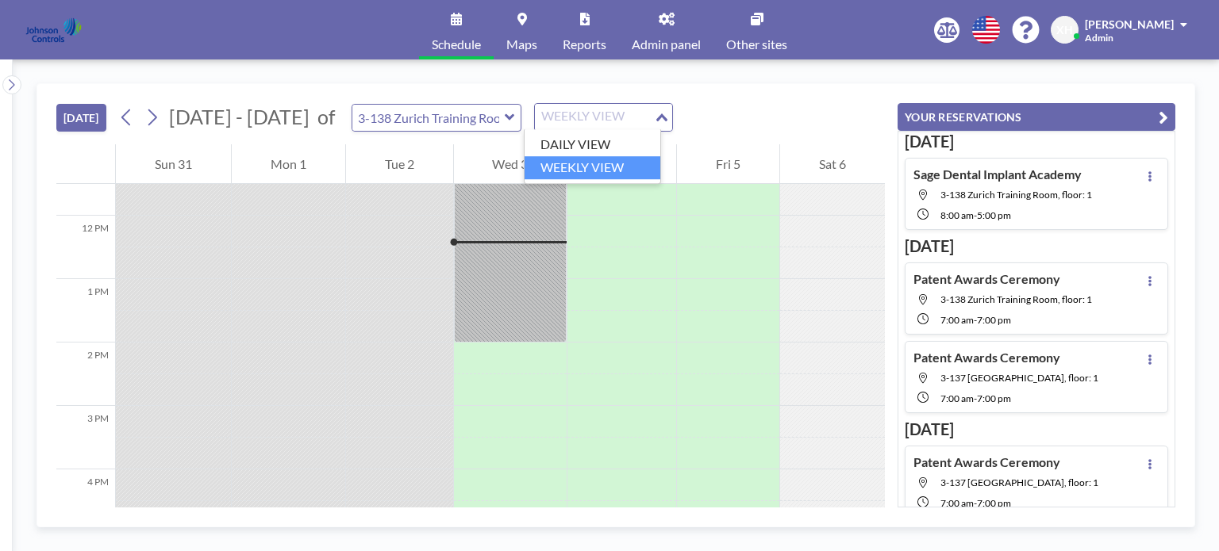
click at [587, 118] on div "WEEKLY VIEW" at bounding box center [594, 116] width 119 height 24
click at [584, 142] on li "DAILY VIEW" at bounding box center [592, 144] width 136 height 23
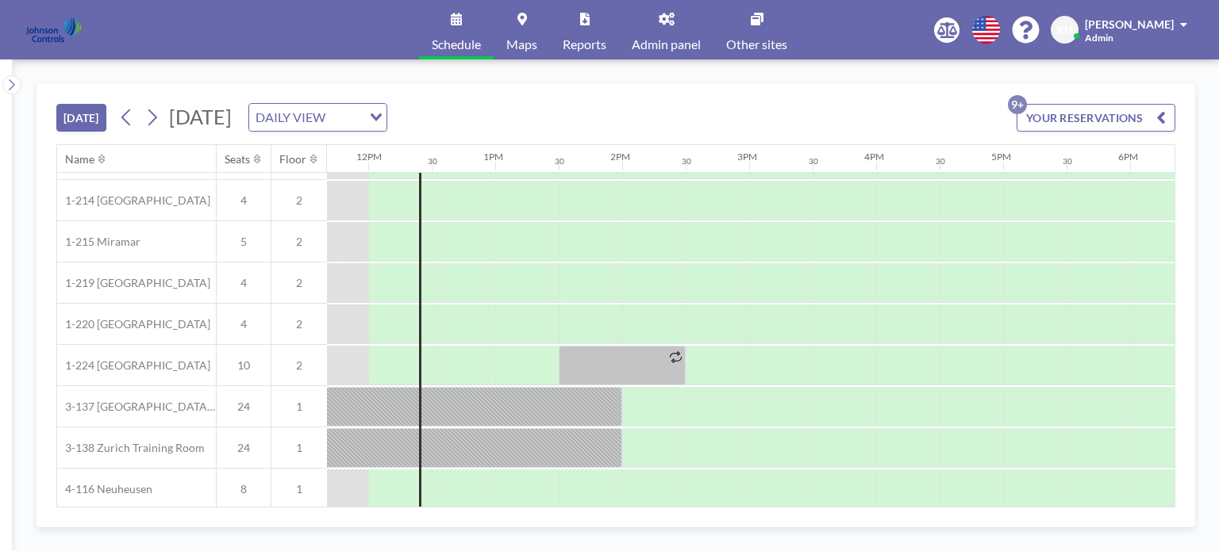
scroll to position [33, 1482]
click at [87, 118] on button "[DATE]" at bounding box center [81, 118] width 50 height 28
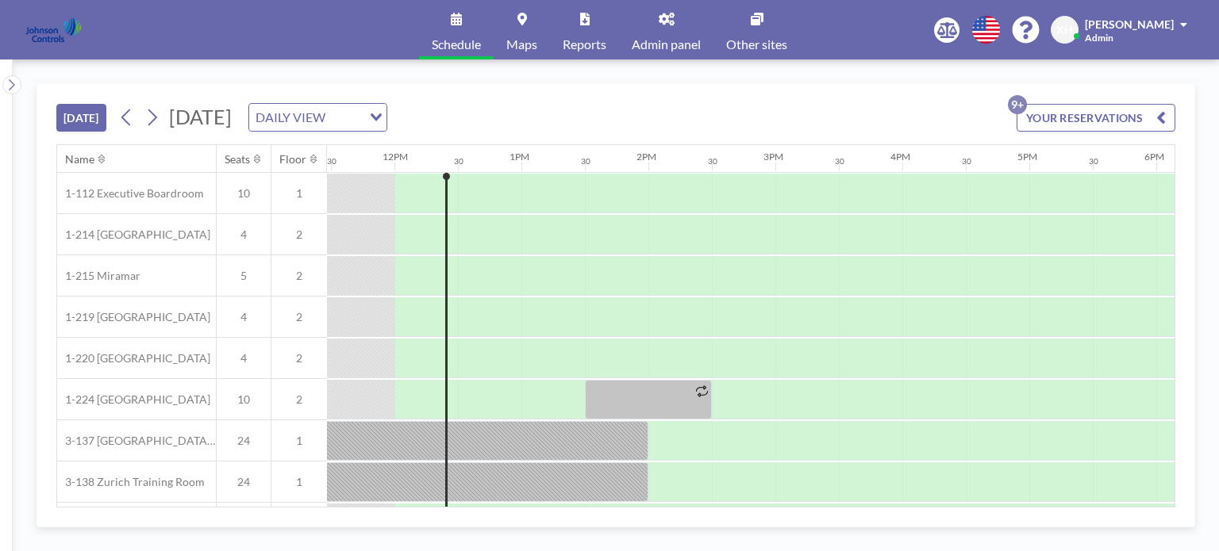
scroll to position [0, 1460]
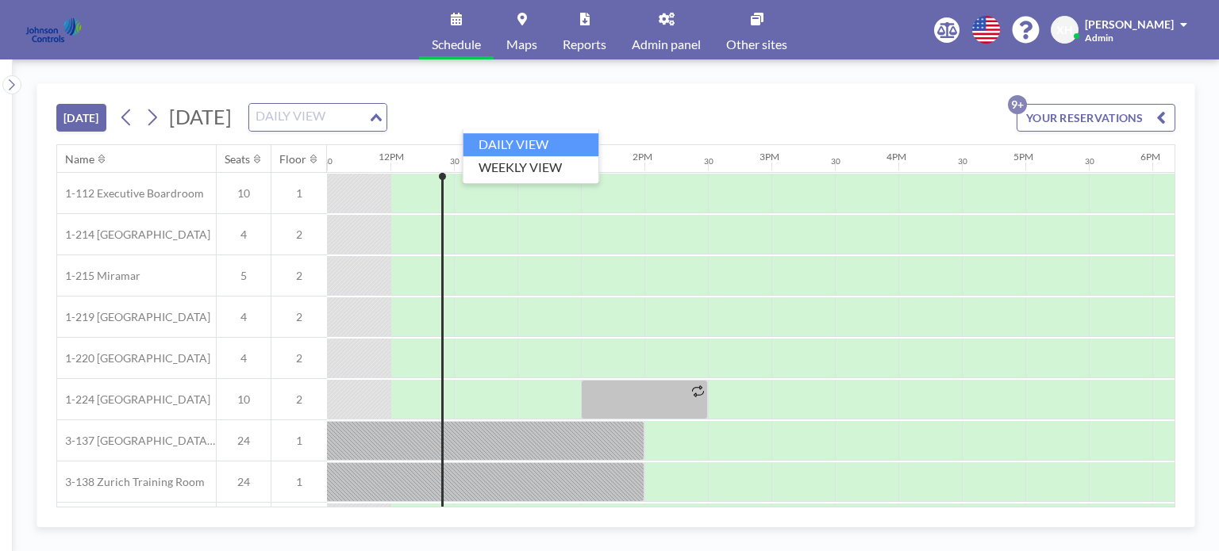
click at [386, 117] on div "DAILY VIEW Loading..." at bounding box center [317, 117] width 137 height 27
click at [551, 174] on li "WEEKLY VIEW" at bounding box center [531, 167] width 136 height 23
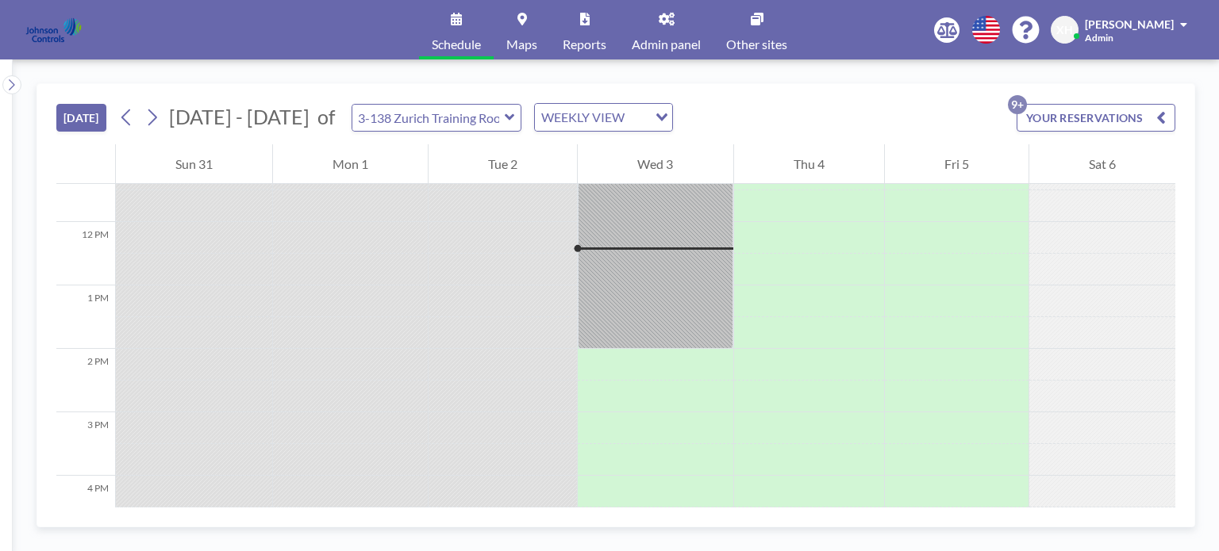
scroll to position [730, 0]
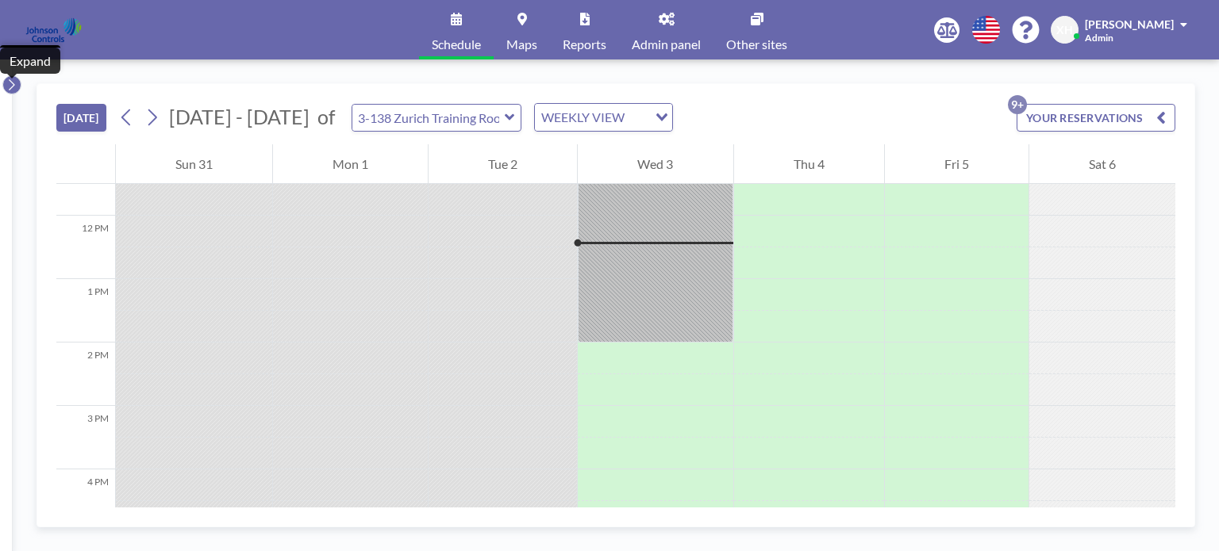
click at [13, 87] on icon at bounding box center [11, 85] width 10 height 16
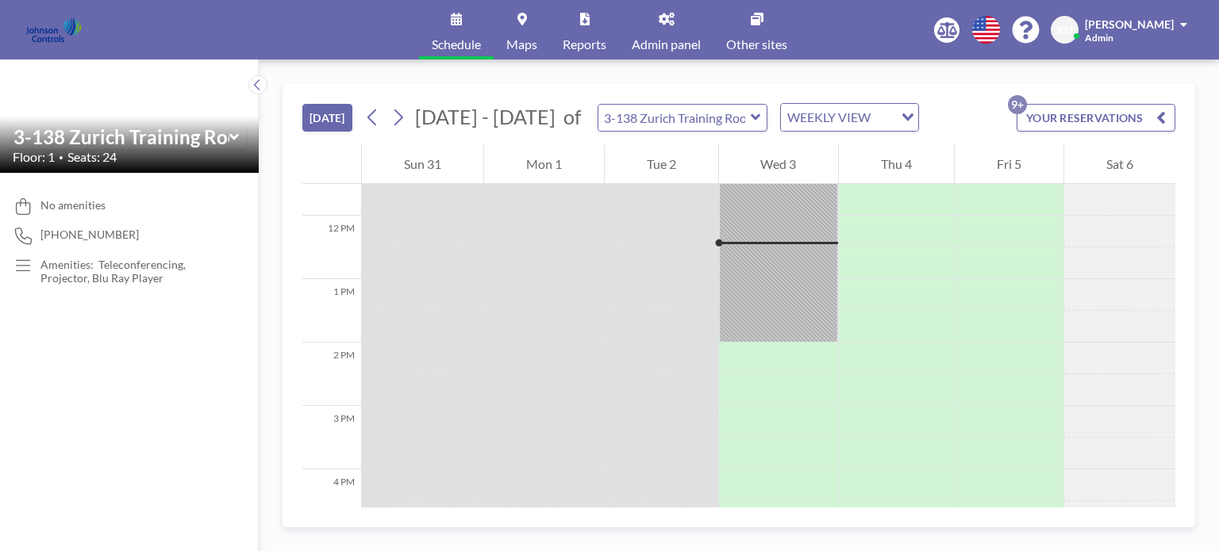
click at [751, 117] on icon at bounding box center [756, 117] width 10 height 6
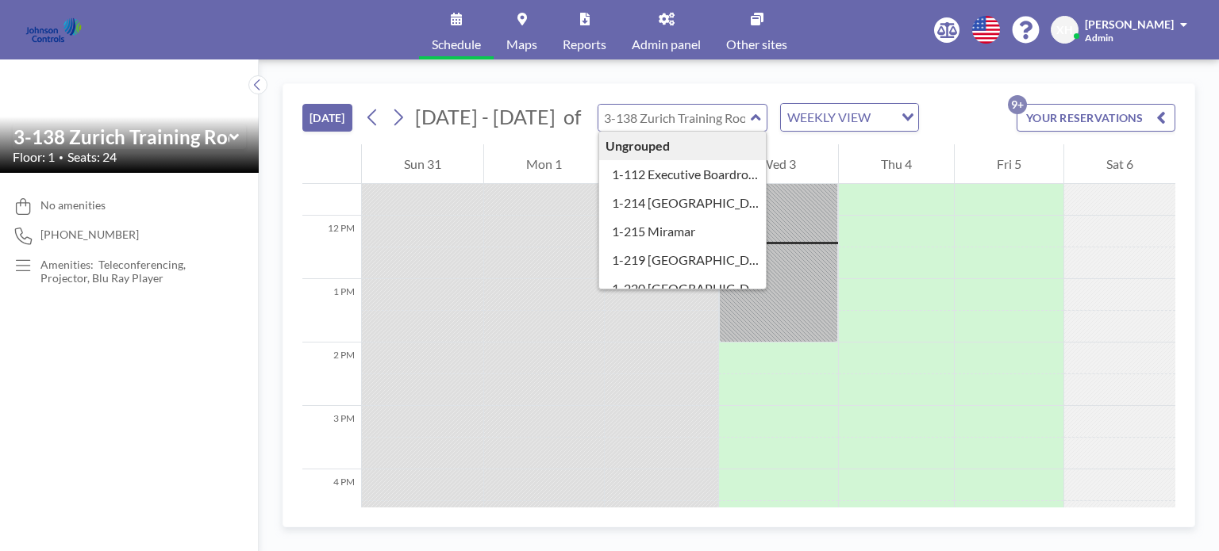
click at [751, 117] on icon at bounding box center [756, 117] width 10 height 6
type input "3-138 Zurich Training Room"
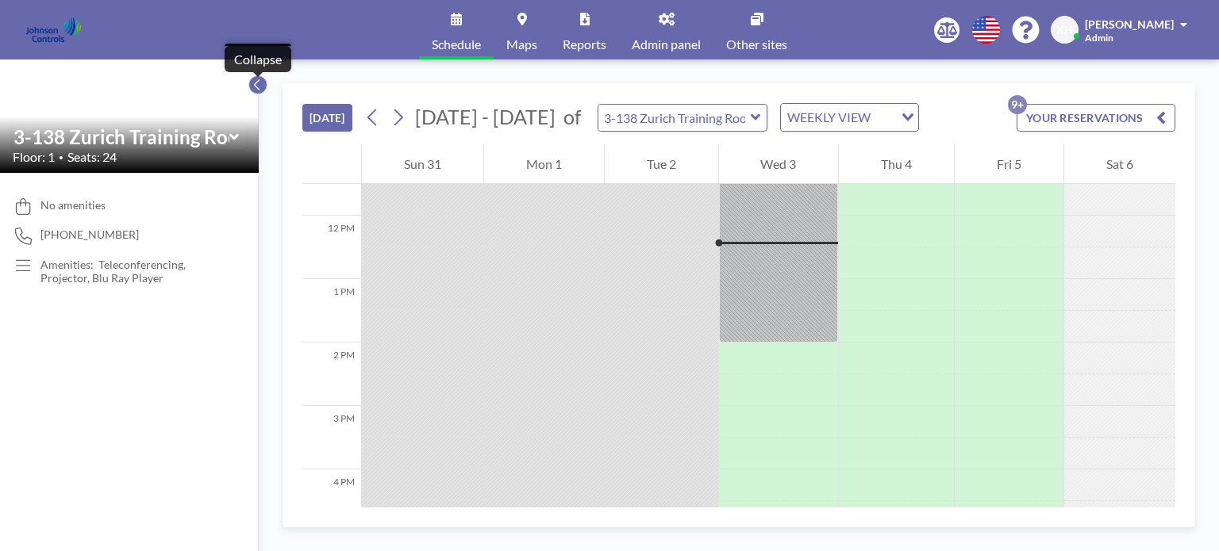
click at [256, 90] on icon at bounding box center [257, 85] width 10 height 16
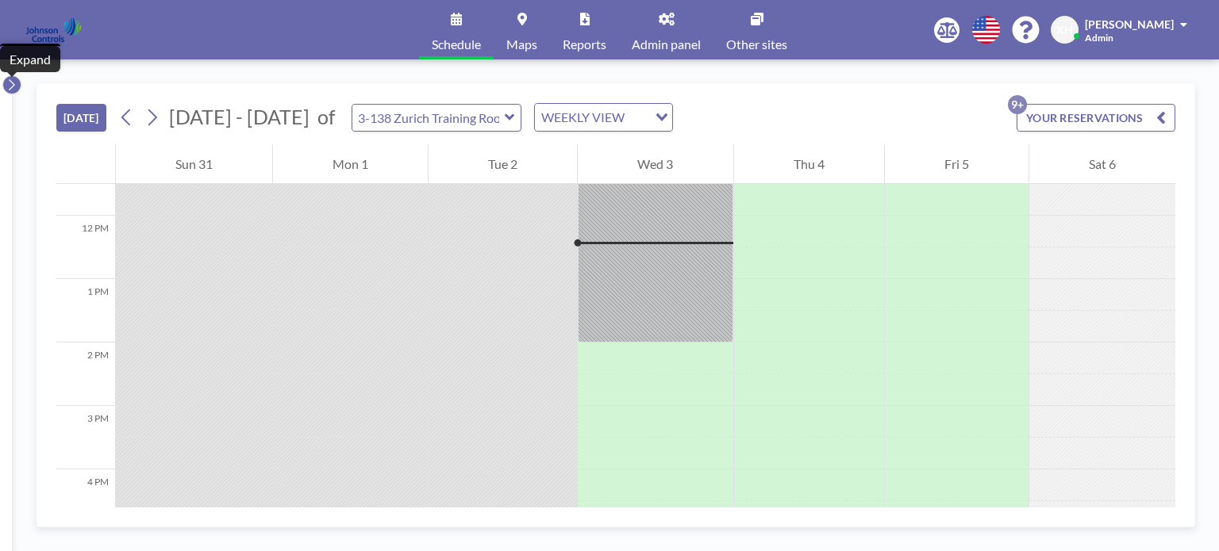
click at [8, 85] on icon at bounding box center [11, 85] width 10 height 16
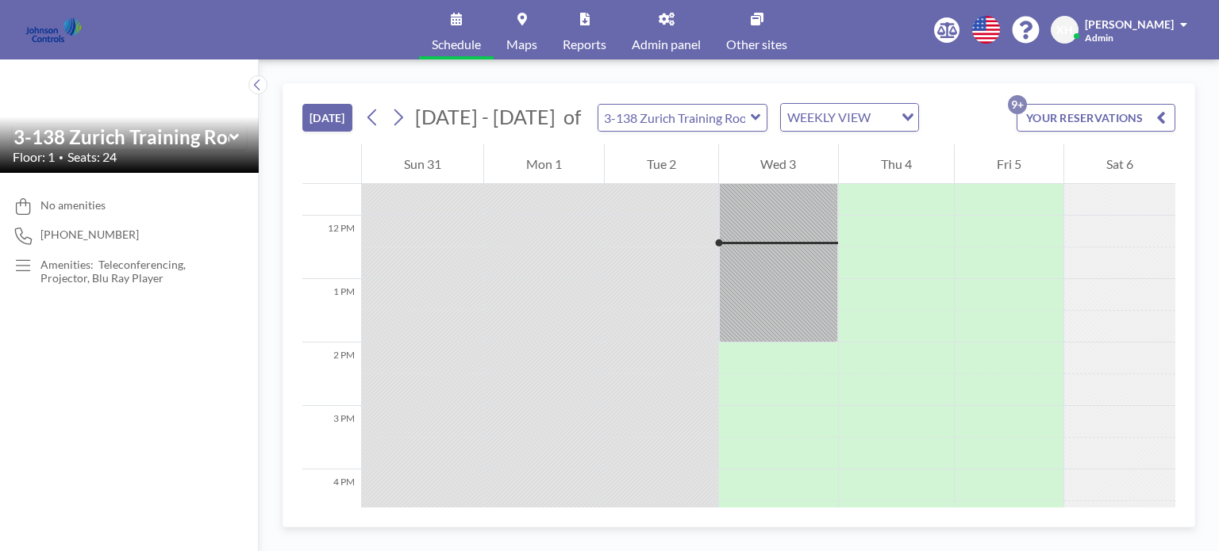
click at [23, 267] on icon at bounding box center [23, 266] width 21 height 17
click at [143, 267] on p "Amenities: Teleconferencing, Projector, Blu Ray Player" at bounding box center [133, 272] width 186 height 28
click at [880, 120] on input "Search for option" at bounding box center [840, 117] width 116 height 21
click at [862, 138] on li "DAILY VIEW" at bounding box center [838, 144] width 136 height 23
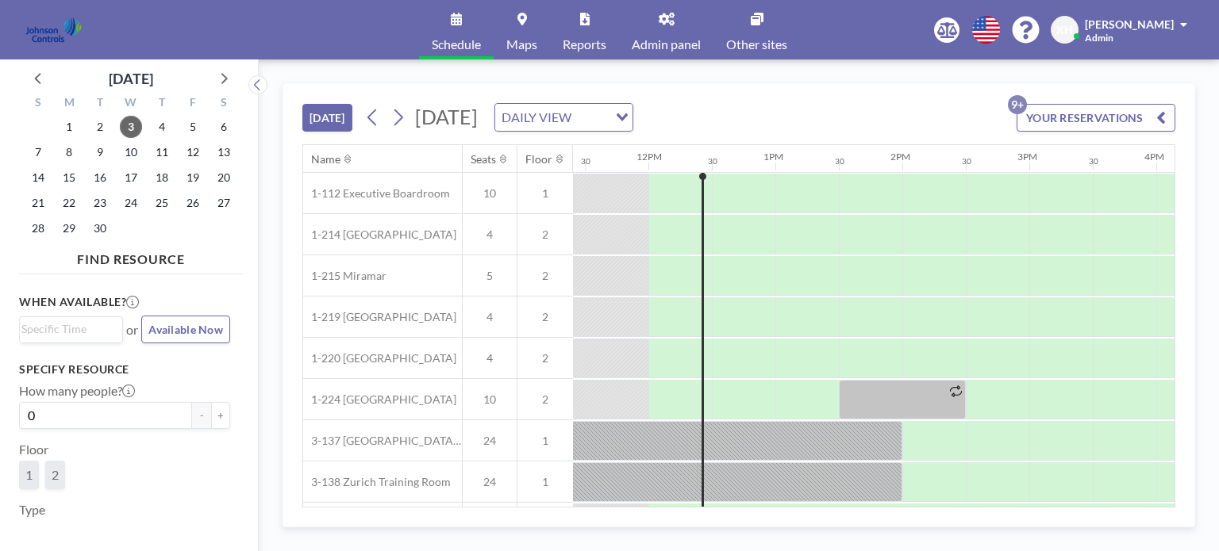
scroll to position [0, 1460]
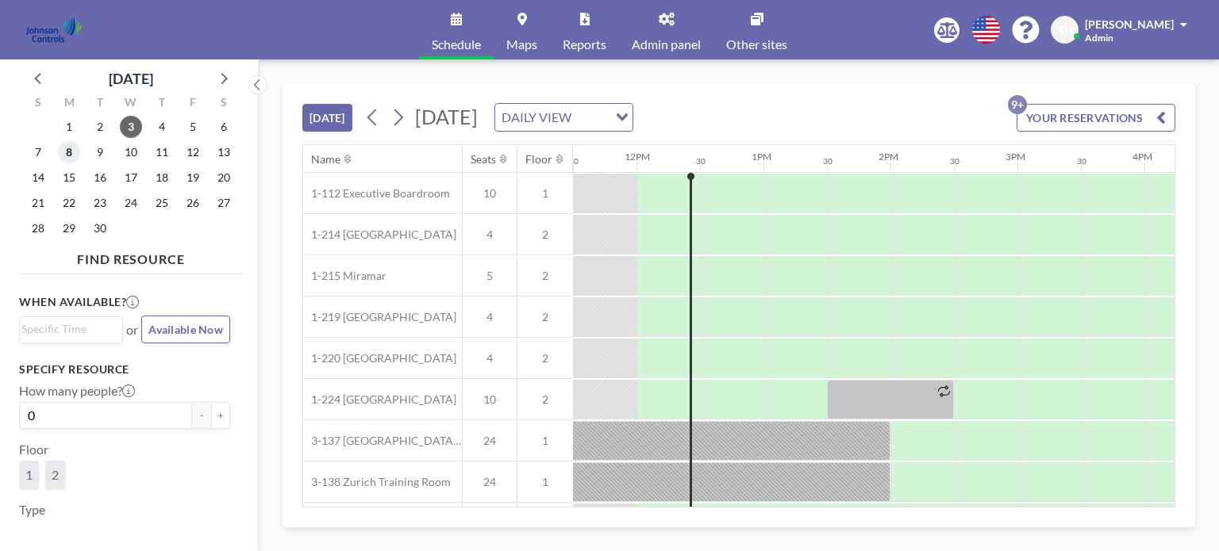
click at [70, 157] on span "8" at bounding box center [69, 152] width 22 height 22
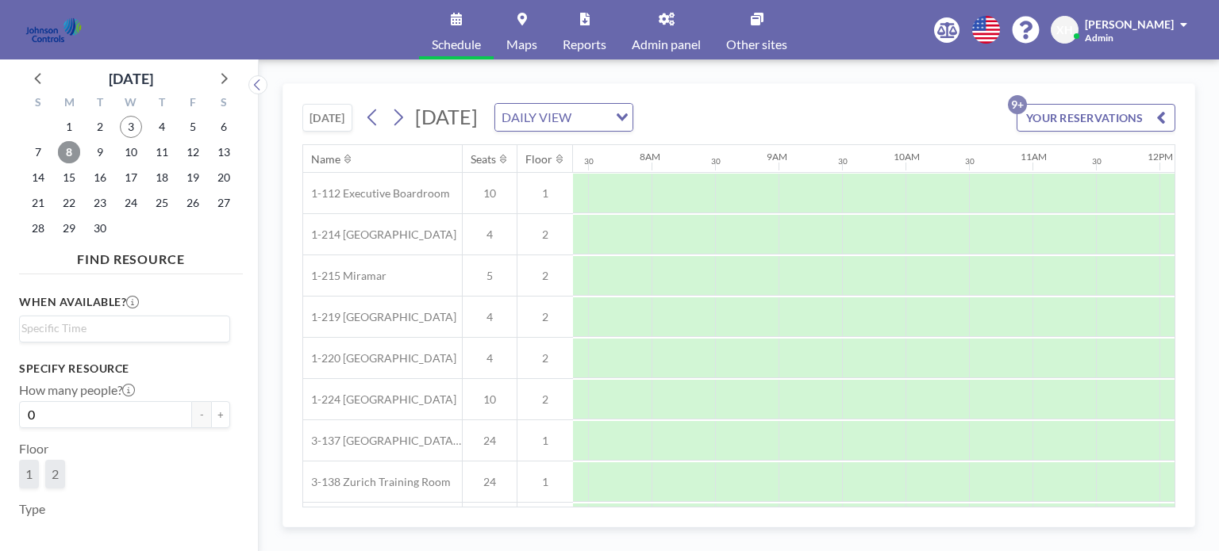
scroll to position [0, 952]
click at [100, 148] on span "9" at bounding box center [100, 152] width 22 height 22
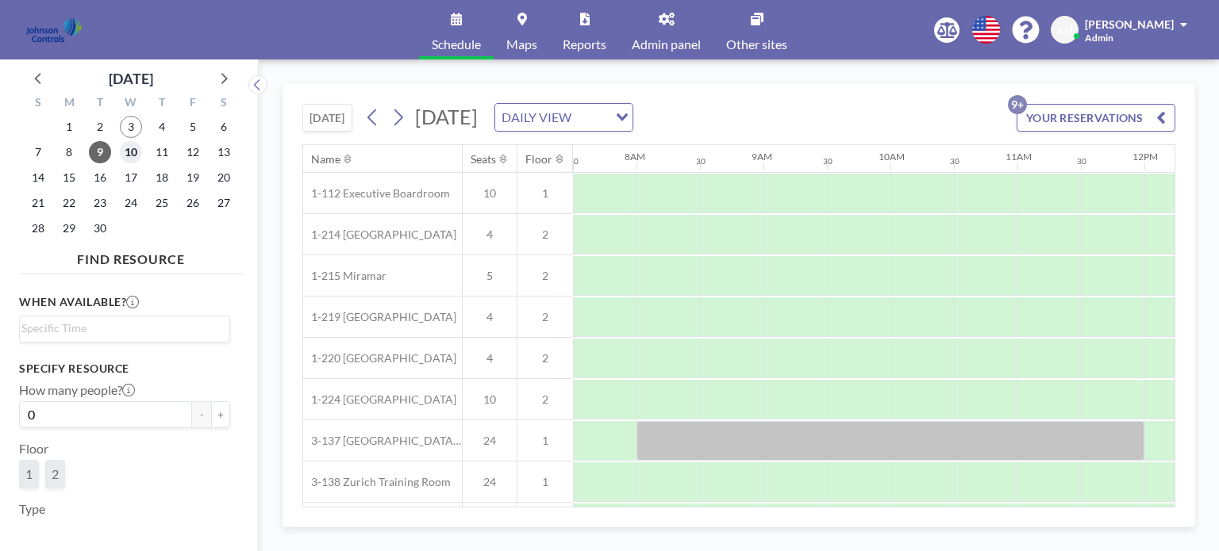
click at [133, 155] on span "10" at bounding box center [131, 152] width 22 height 22
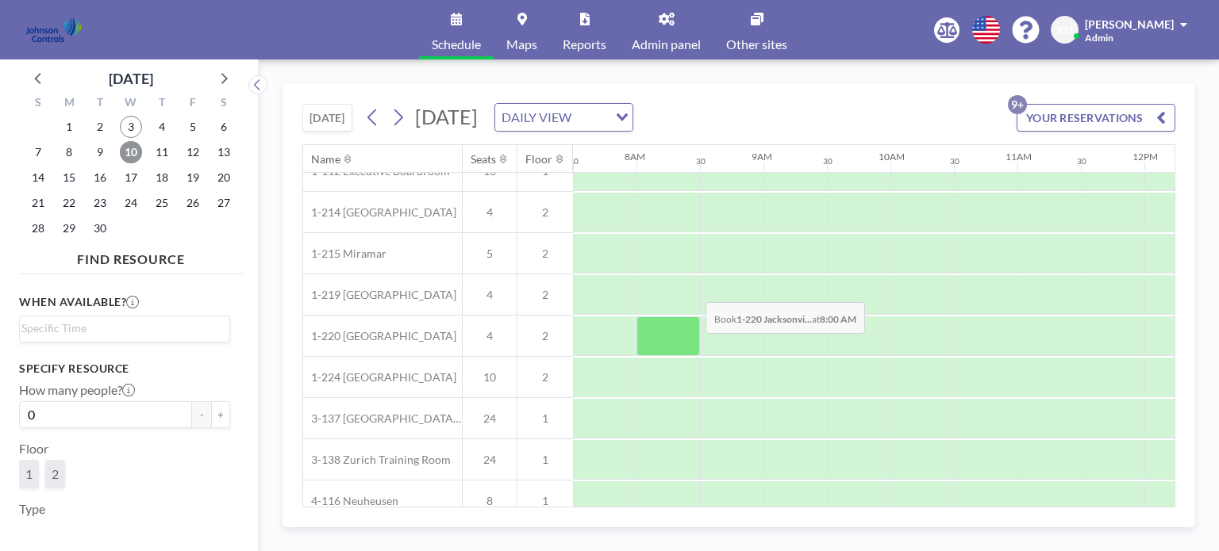
scroll to position [16, 952]
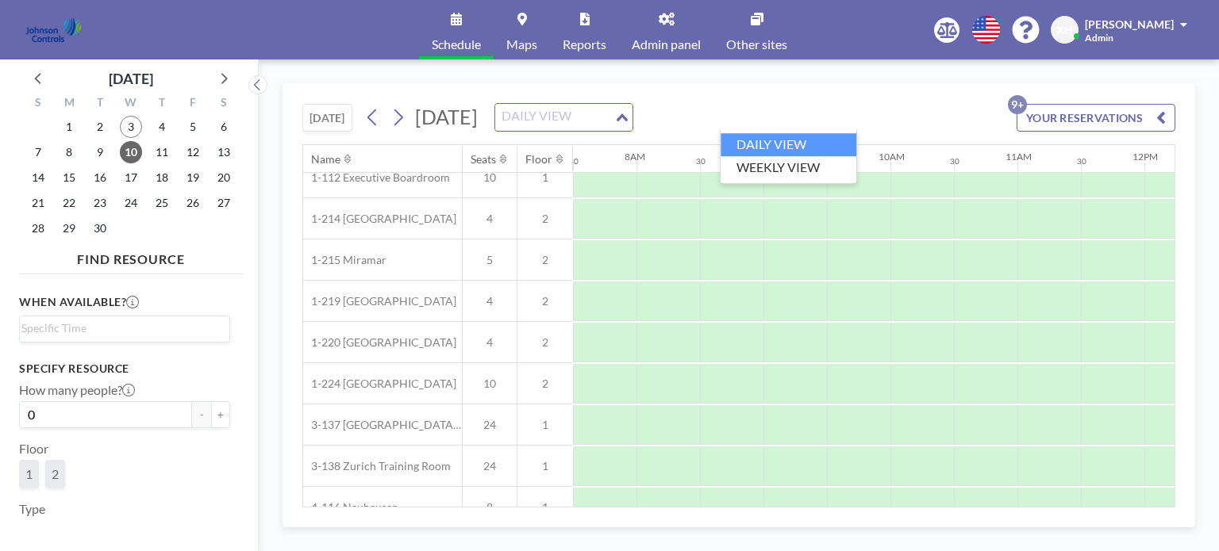
click at [613, 113] on input "Search for option" at bounding box center [555, 117] width 116 height 21
click at [797, 145] on li "DAILY VIEW" at bounding box center [788, 144] width 136 height 23
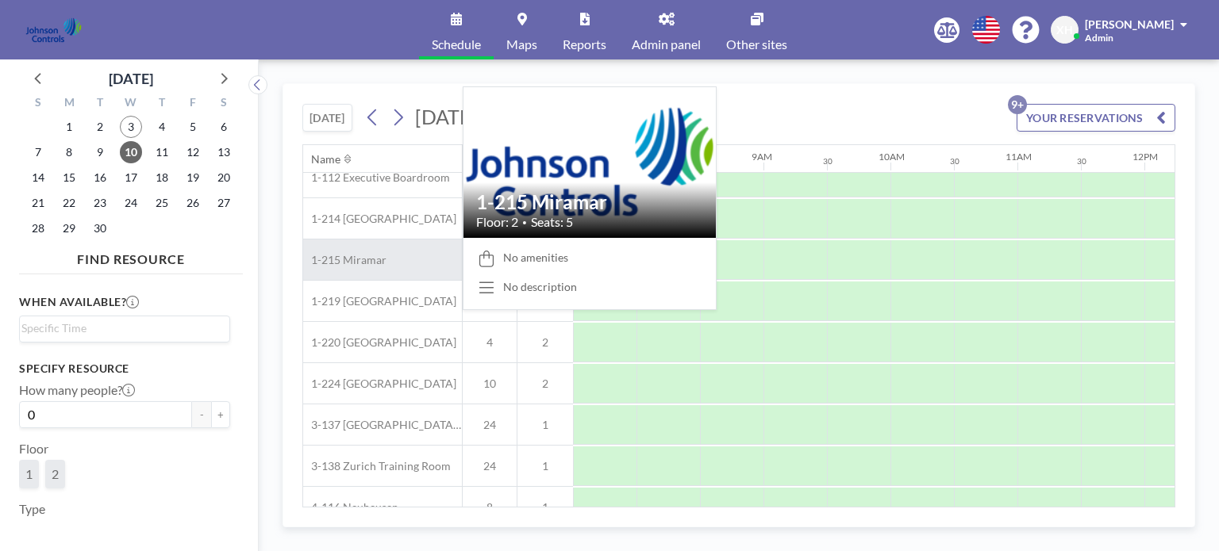
scroll to position [0, 952]
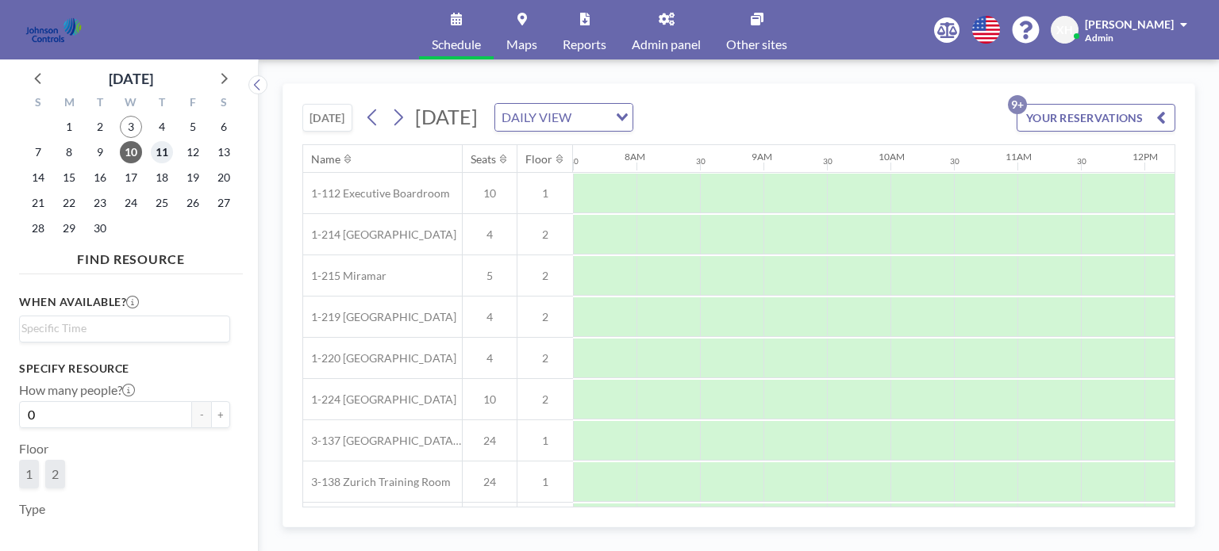
click at [165, 151] on span "11" at bounding box center [162, 152] width 22 height 22
click at [186, 152] on span "12" at bounding box center [193, 152] width 22 height 22
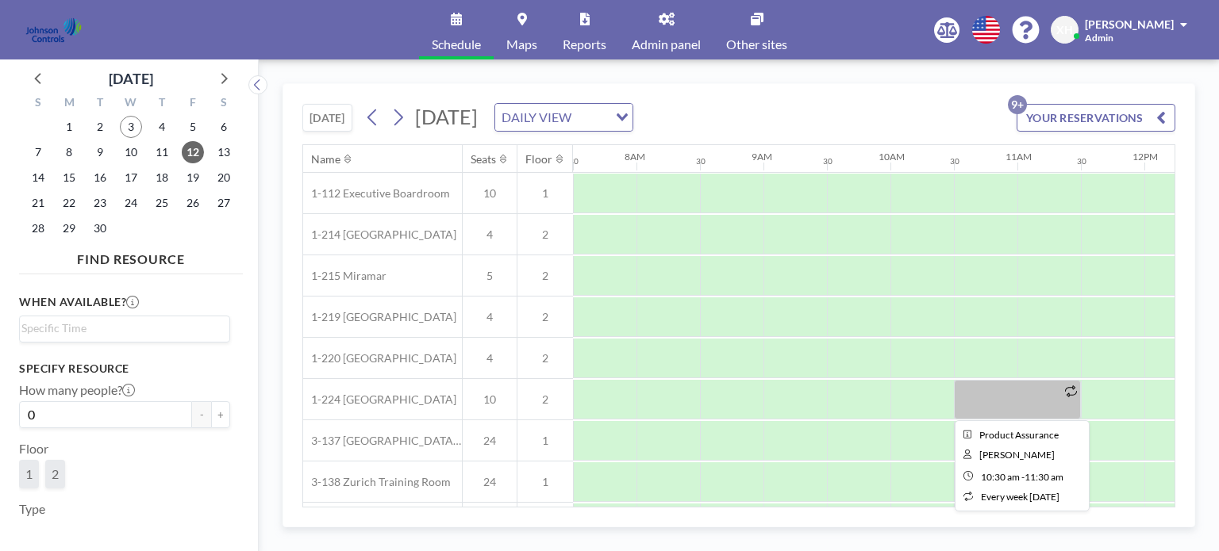
click at [975, 399] on div at bounding box center [1017, 400] width 127 height 40
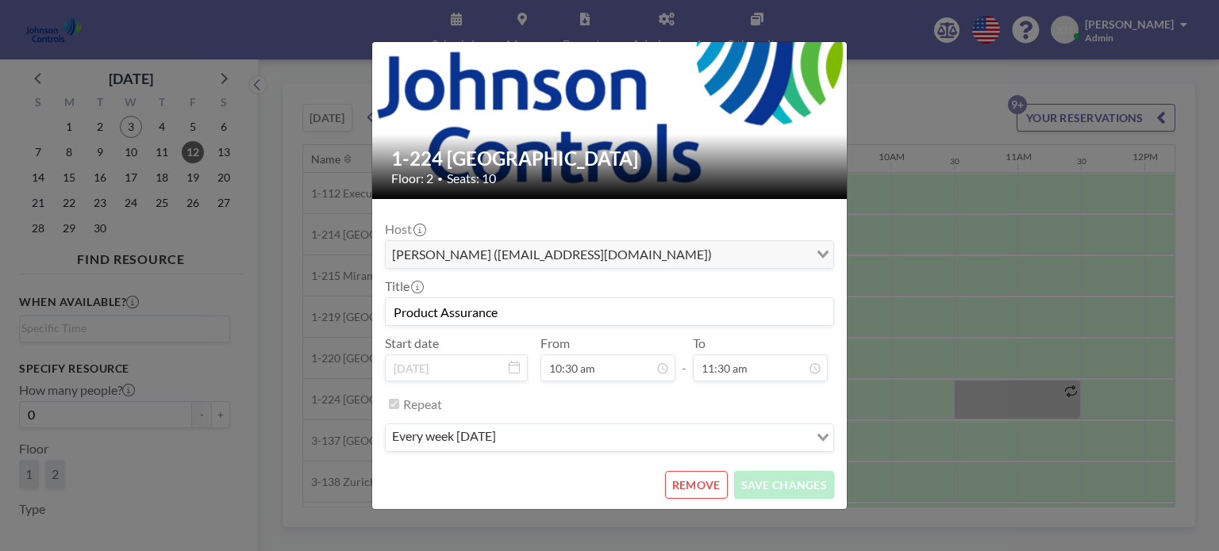
scroll to position [254, 0]
click at [283, 307] on div "1-224 Paris Floor: 2 • Seats: 10 Host Mark Alexis (mark.alexis@jci.com) Loading…" at bounding box center [609, 275] width 1219 height 551
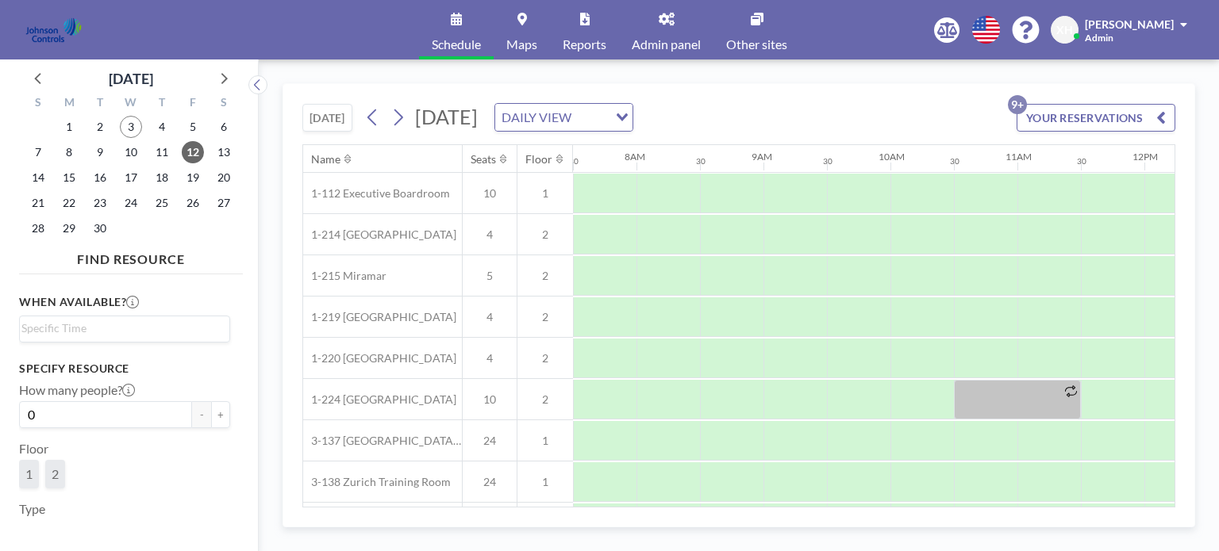
click at [1062, 111] on button "YOUR RESERVATIONS 9+" at bounding box center [1095, 118] width 159 height 28
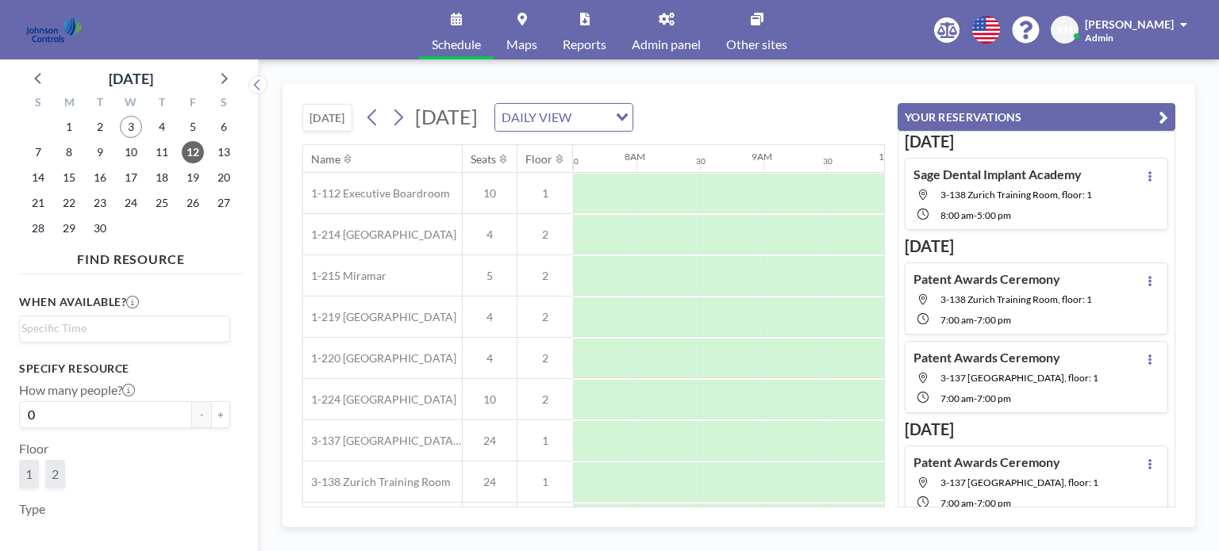
click at [954, 204] on div "Sage Dental Implant Academy 3-138 Zurich Training Room, floor: 1 8:00 AM - 5:00…" at bounding box center [1002, 194] width 179 height 55
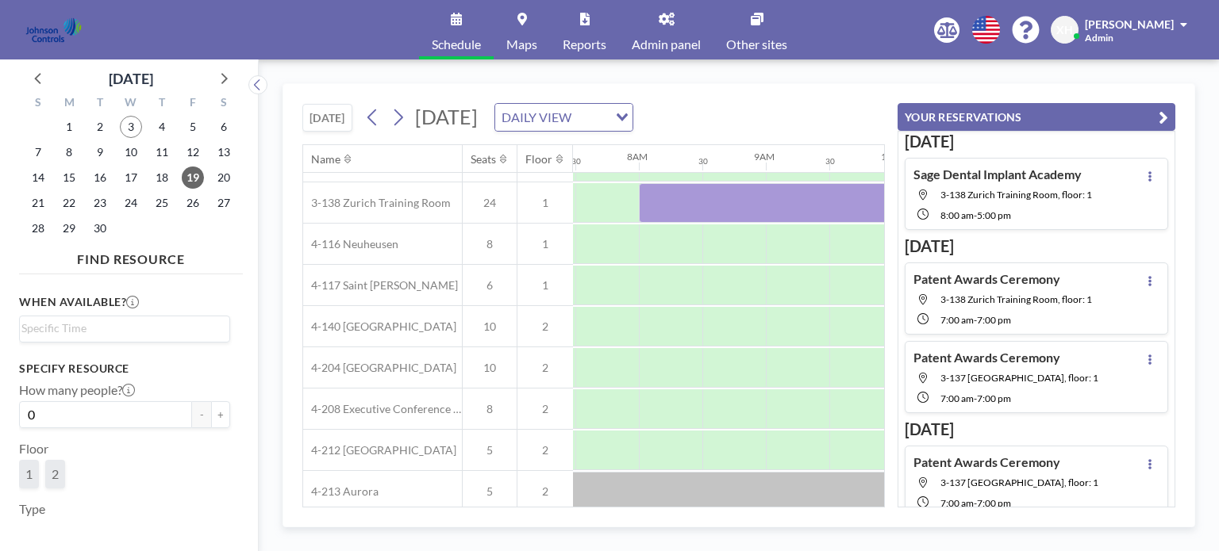
scroll to position [279, 952]
click at [1146, 179] on icon at bounding box center [1149, 176] width 6 height 10
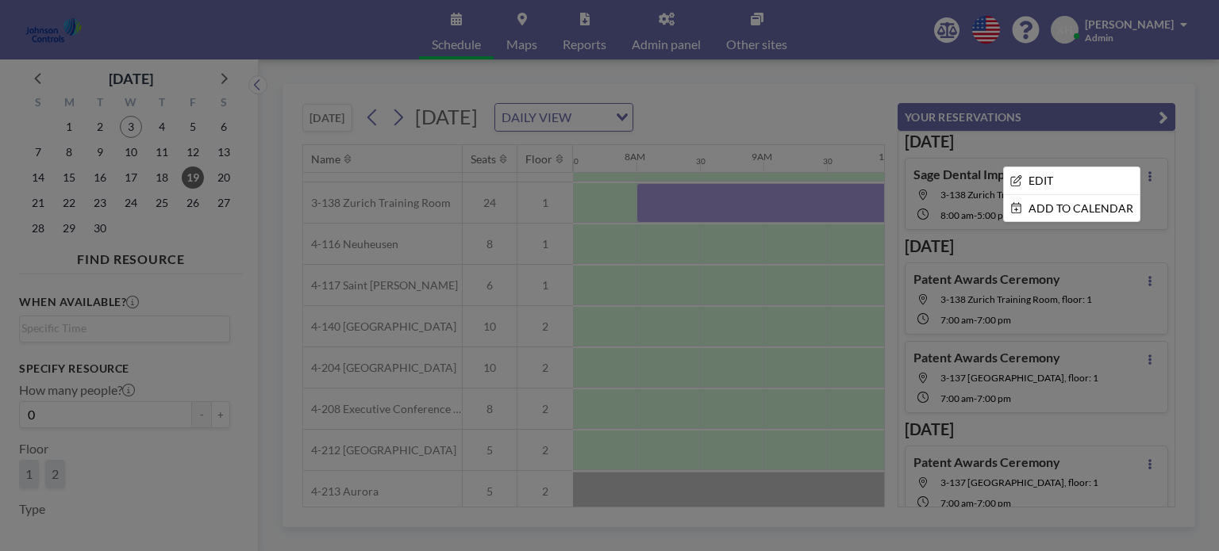
click at [1060, 143] on div at bounding box center [609, 275] width 1219 height 551
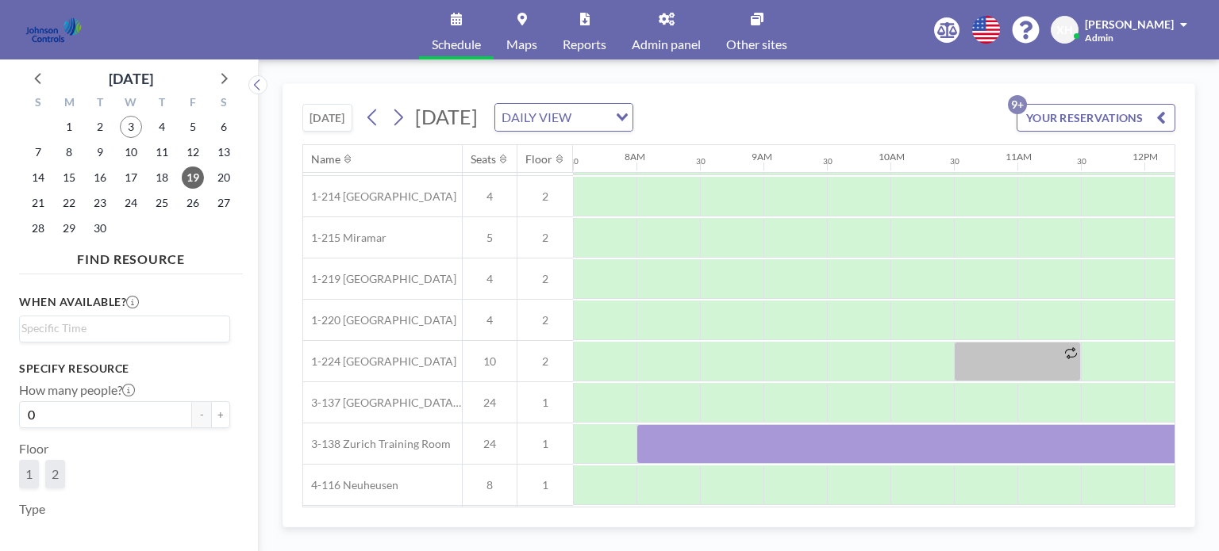
scroll to position [0, 952]
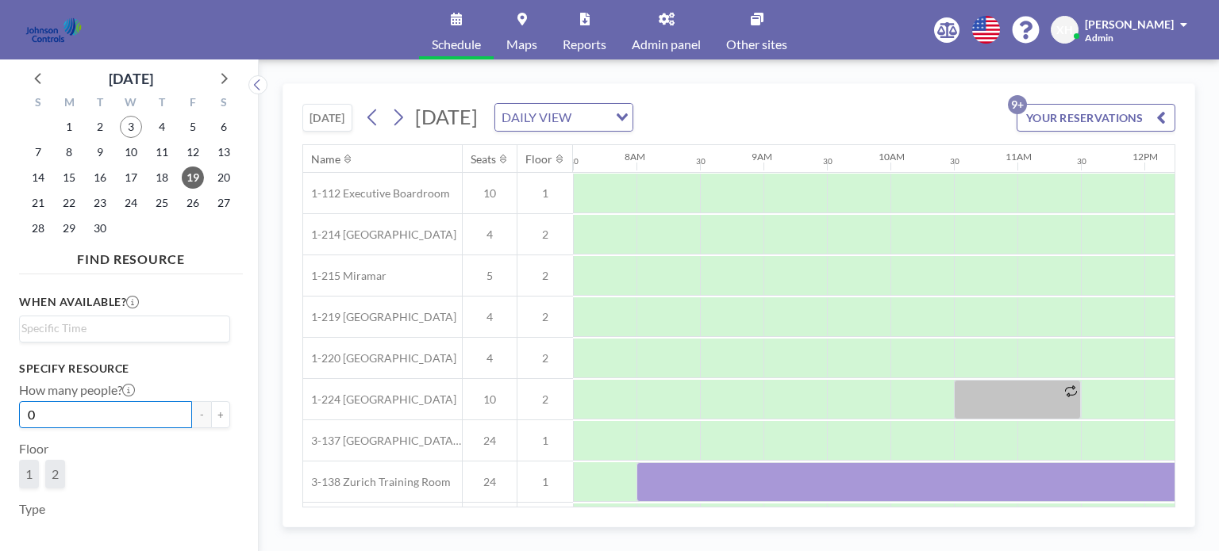
click at [156, 409] on input "0" at bounding box center [105, 414] width 173 height 27
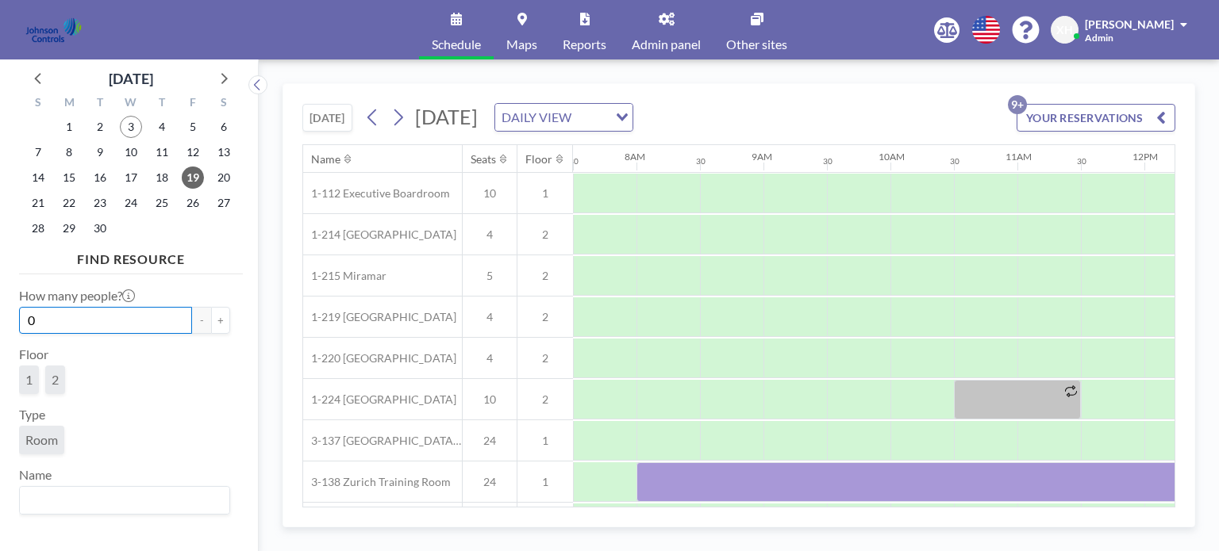
scroll to position [0, 0]
click at [73, 329] on input "Search for option" at bounding box center [120, 329] width 199 height 19
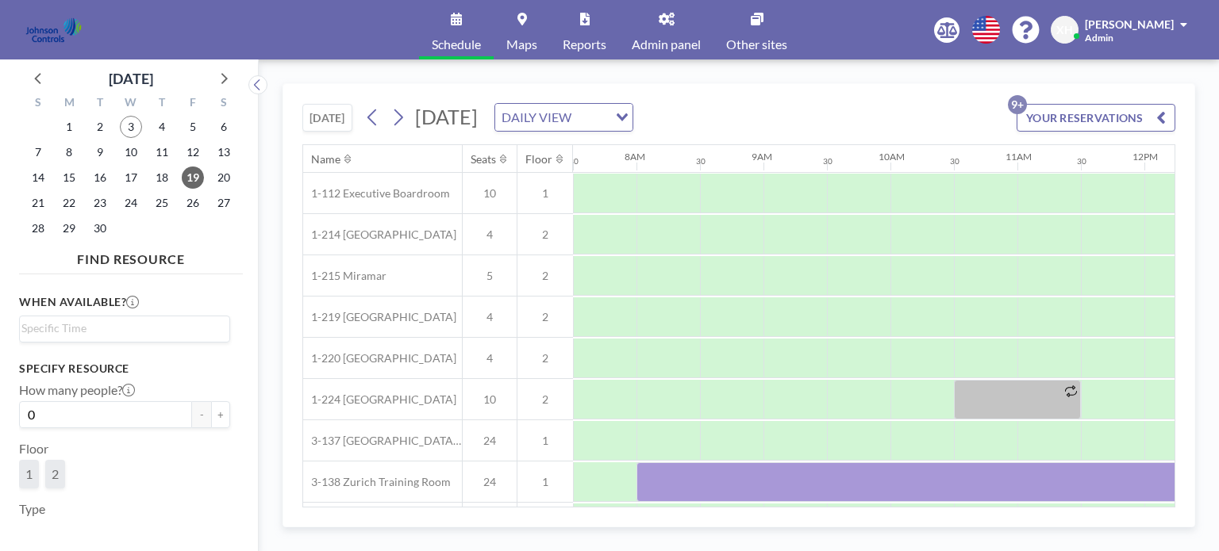
click at [167, 301] on div "When available? Loading... 6:00 am 6:30 am 7:00 am 7:30 am 8:00 am 8:30 am 9:00…" at bounding box center [124, 318] width 211 height 49
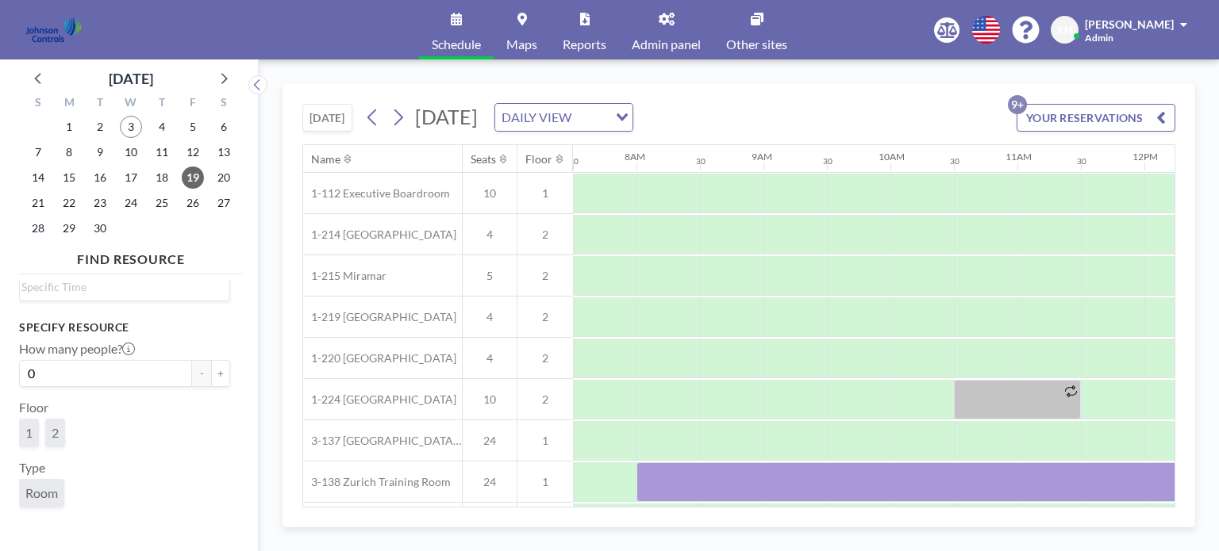
scroll to position [94, 0]
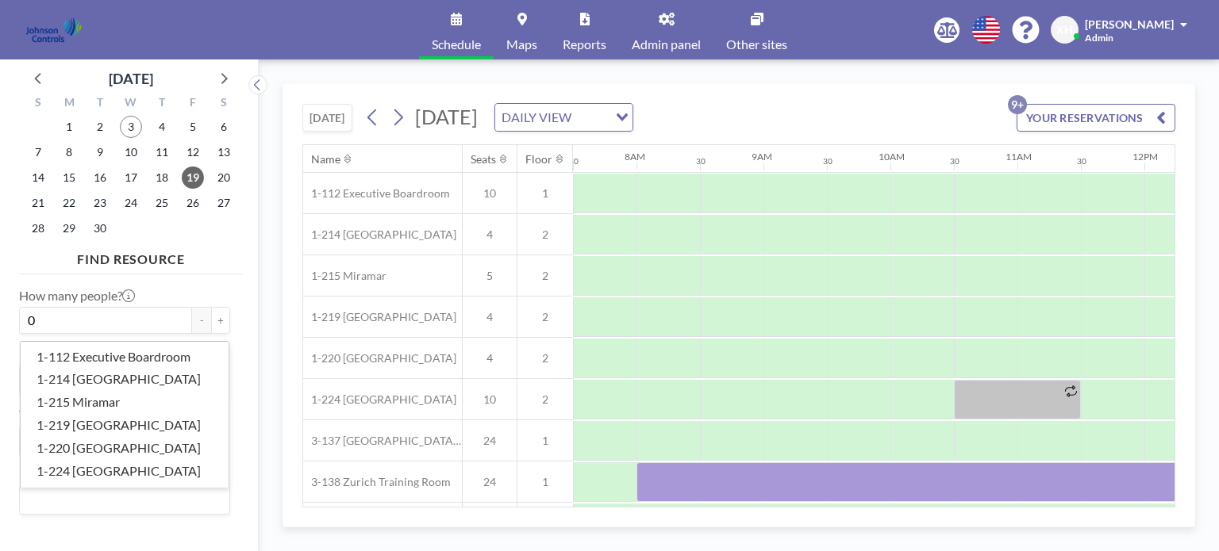
click at [101, 507] on input "Search for option" at bounding box center [120, 500] width 199 height 21
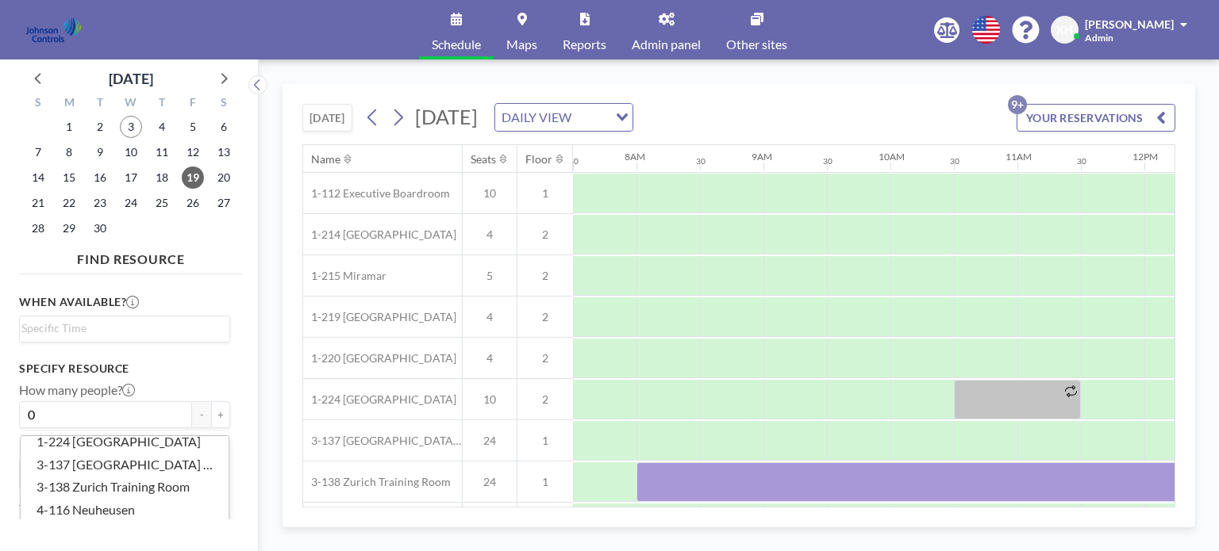
scroll to position [136, 0]
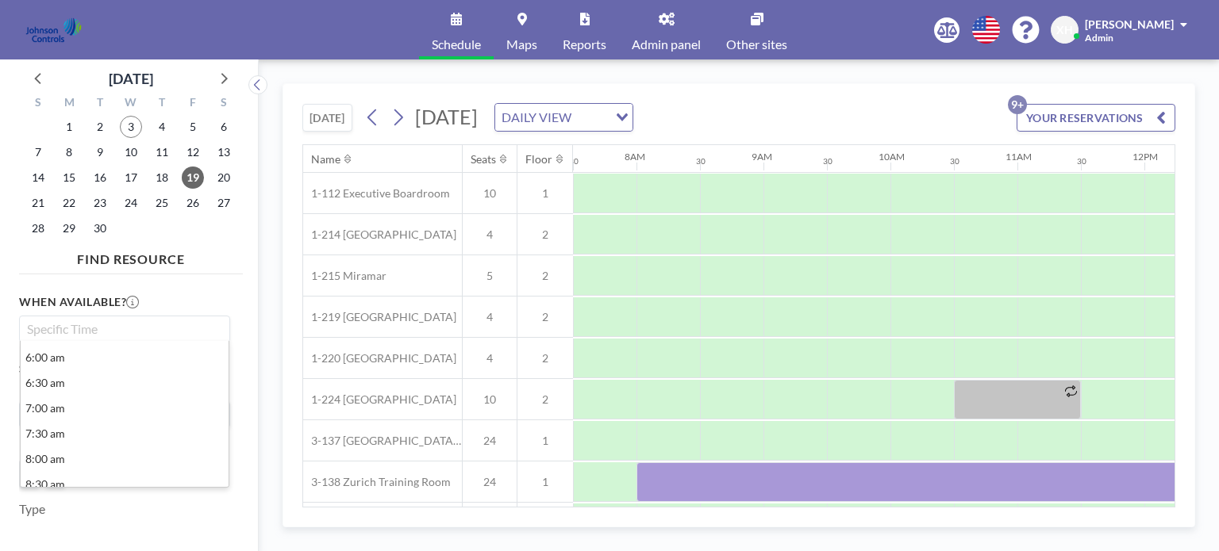
click at [160, 333] on input "Search for option" at bounding box center [120, 329] width 199 height 19
click at [174, 288] on div "When available? Loading... 6:00 am 6:30 am 7:00 am 7:30 am 8:00 am 8:30 am 9:00…" at bounding box center [131, 400] width 224 height 239
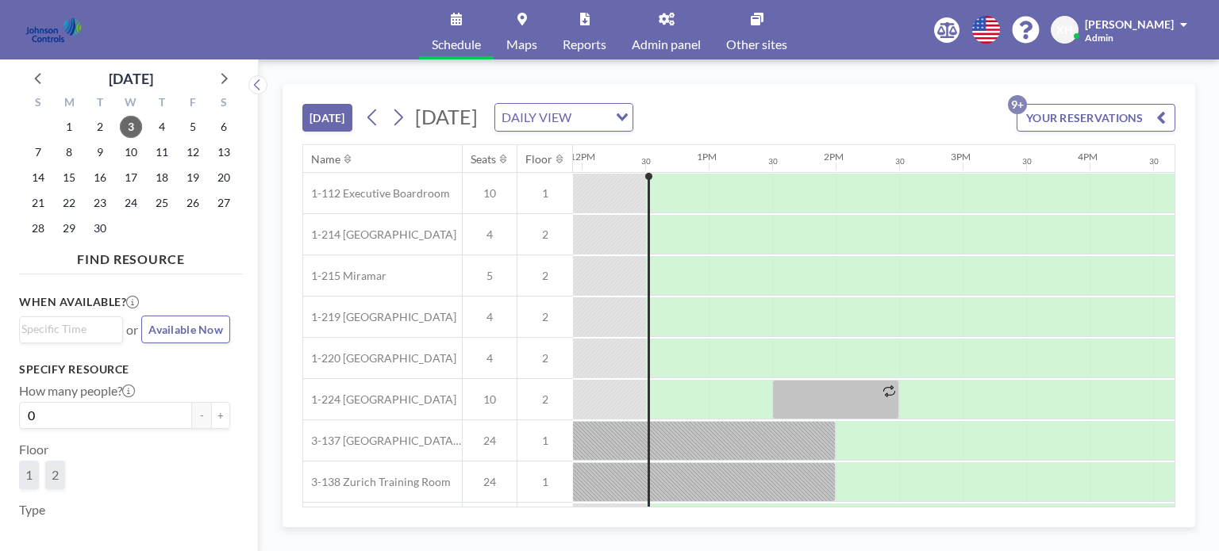
scroll to position [0, 1523]
